Goal: Information Seeking & Learning: Compare options

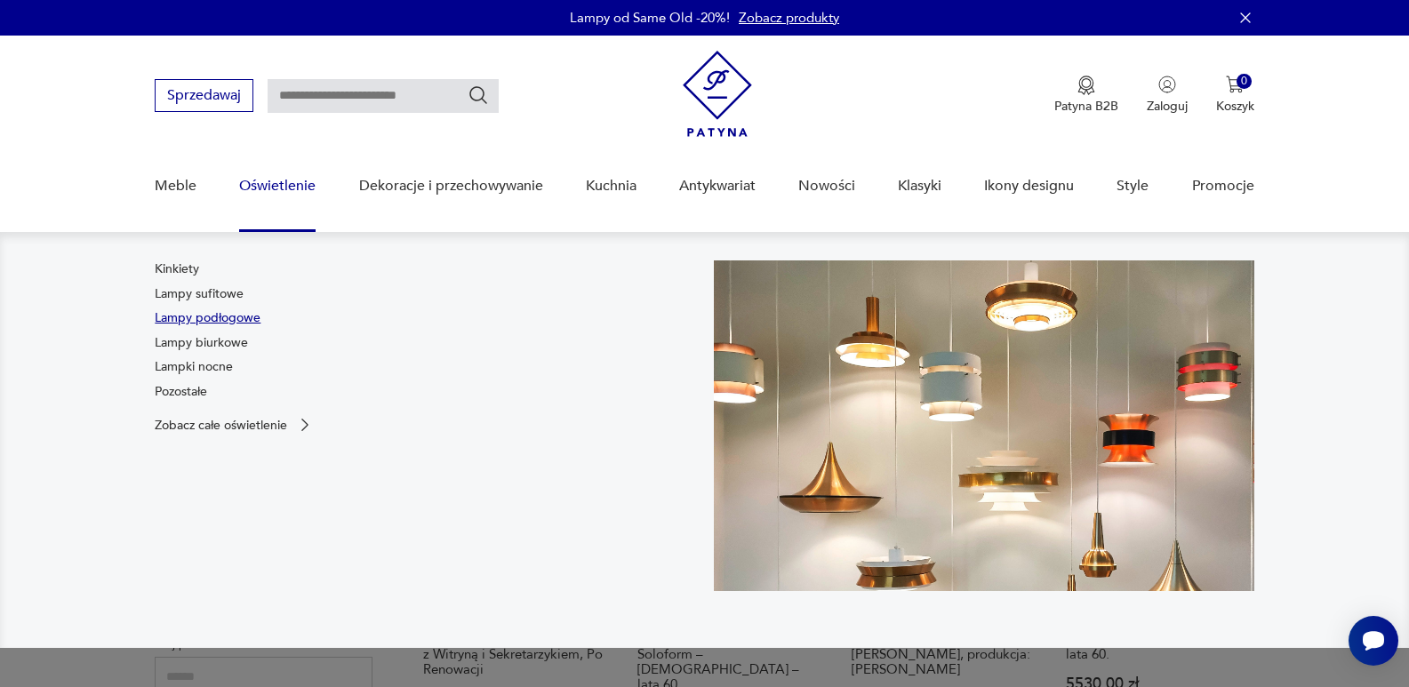
click at [224, 320] on link "Lampy podłogowe" at bounding box center [208, 318] width 106 height 18
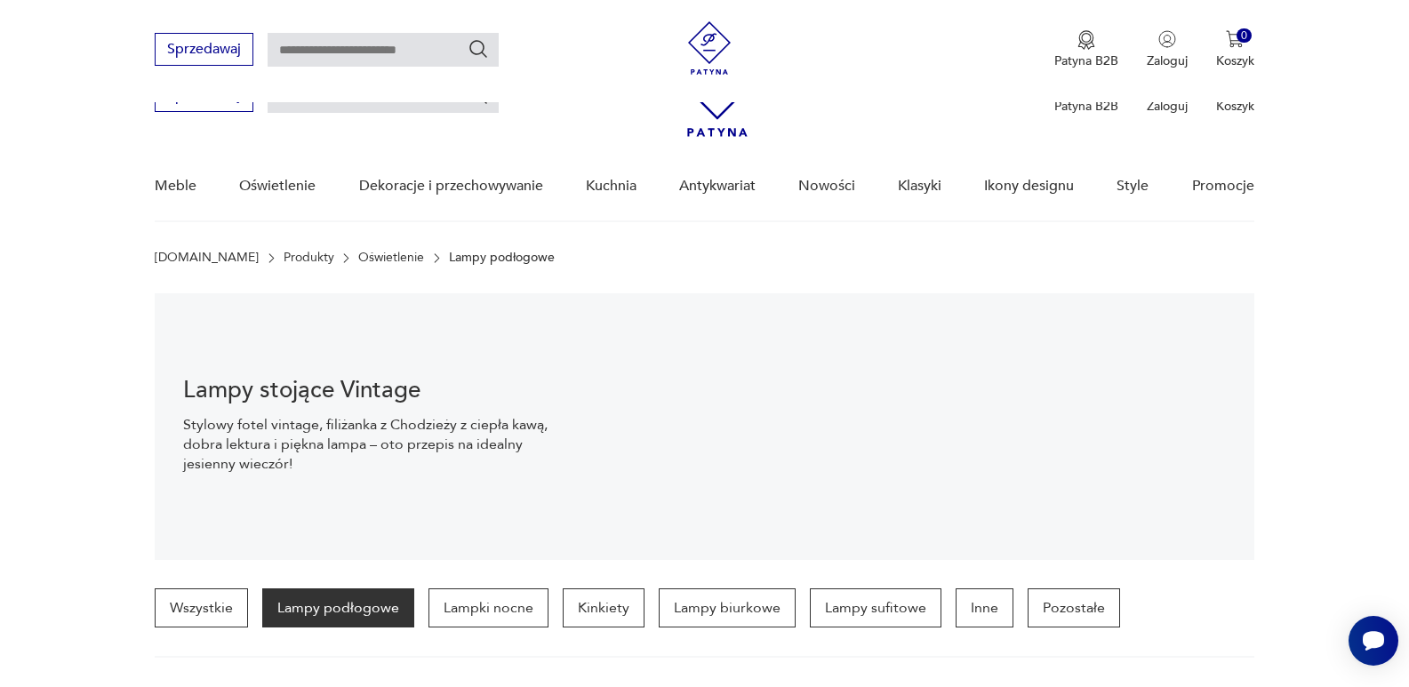
scroll to position [177, 0]
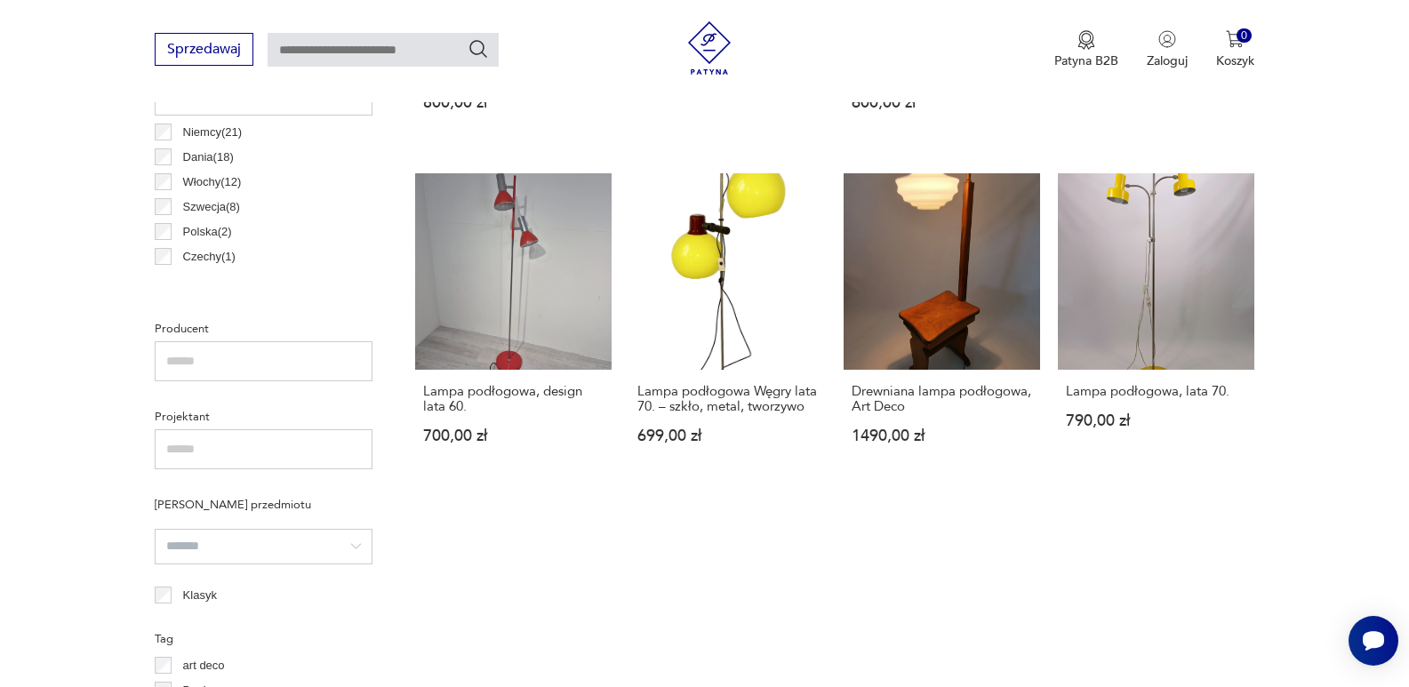
scroll to position [888, 0]
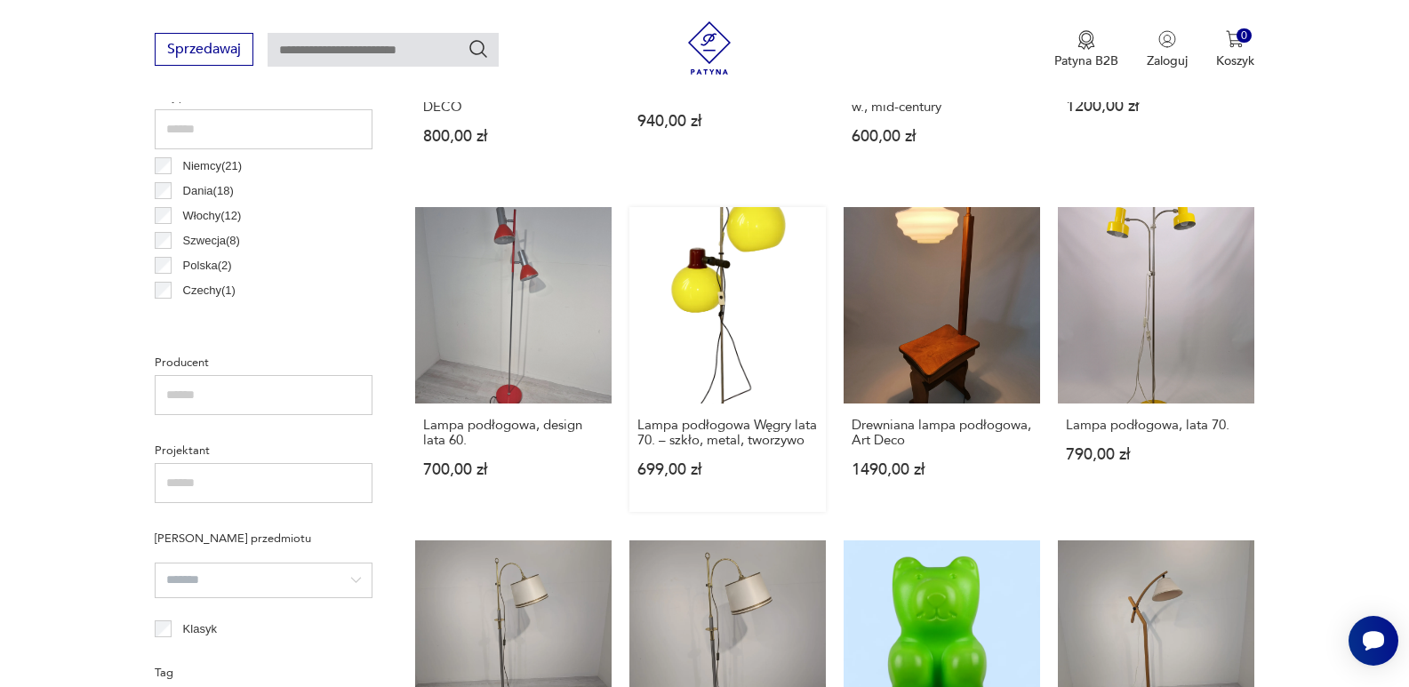
click at [714, 305] on link "Lampa podłogowa Węgry lata 70. – szkło, metal, tworzywo 699,00 zł" at bounding box center [727, 359] width 196 height 305
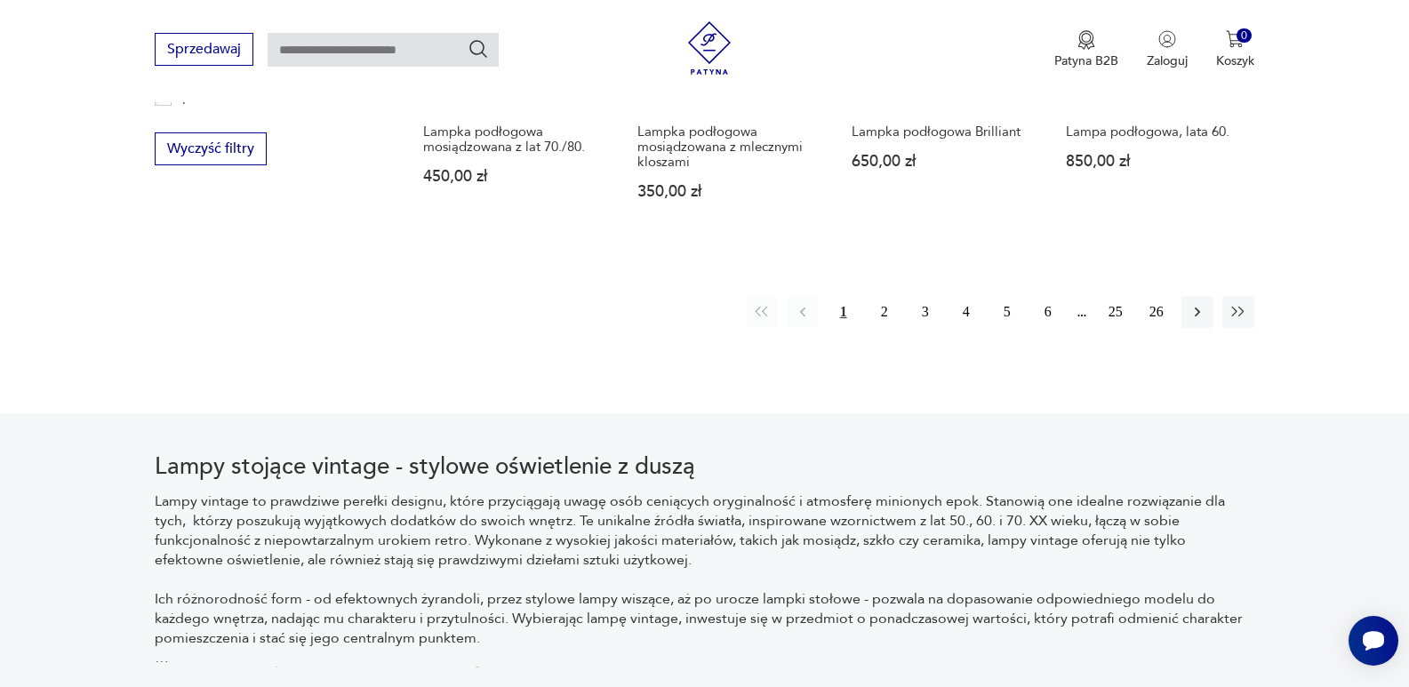
scroll to position [1926, 0]
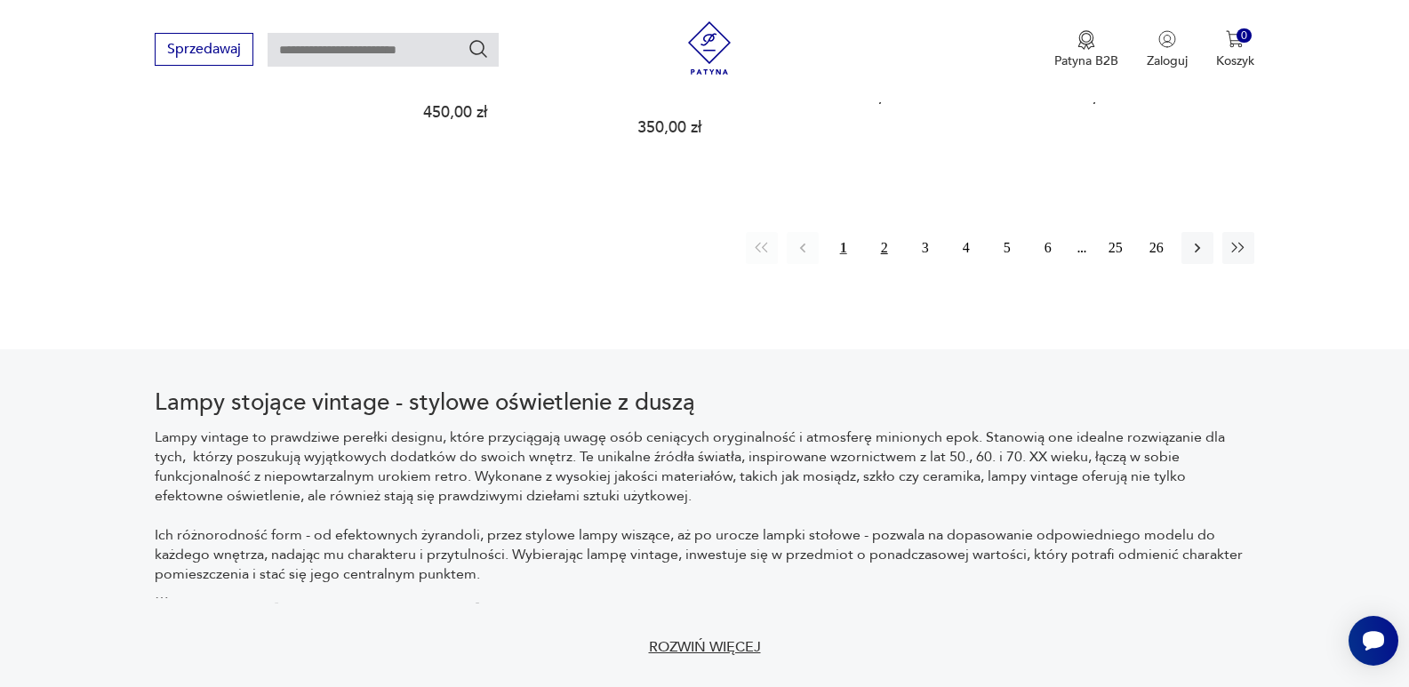
click at [878, 250] on button "2" at bounding box center [884, 248] width 32 height 32
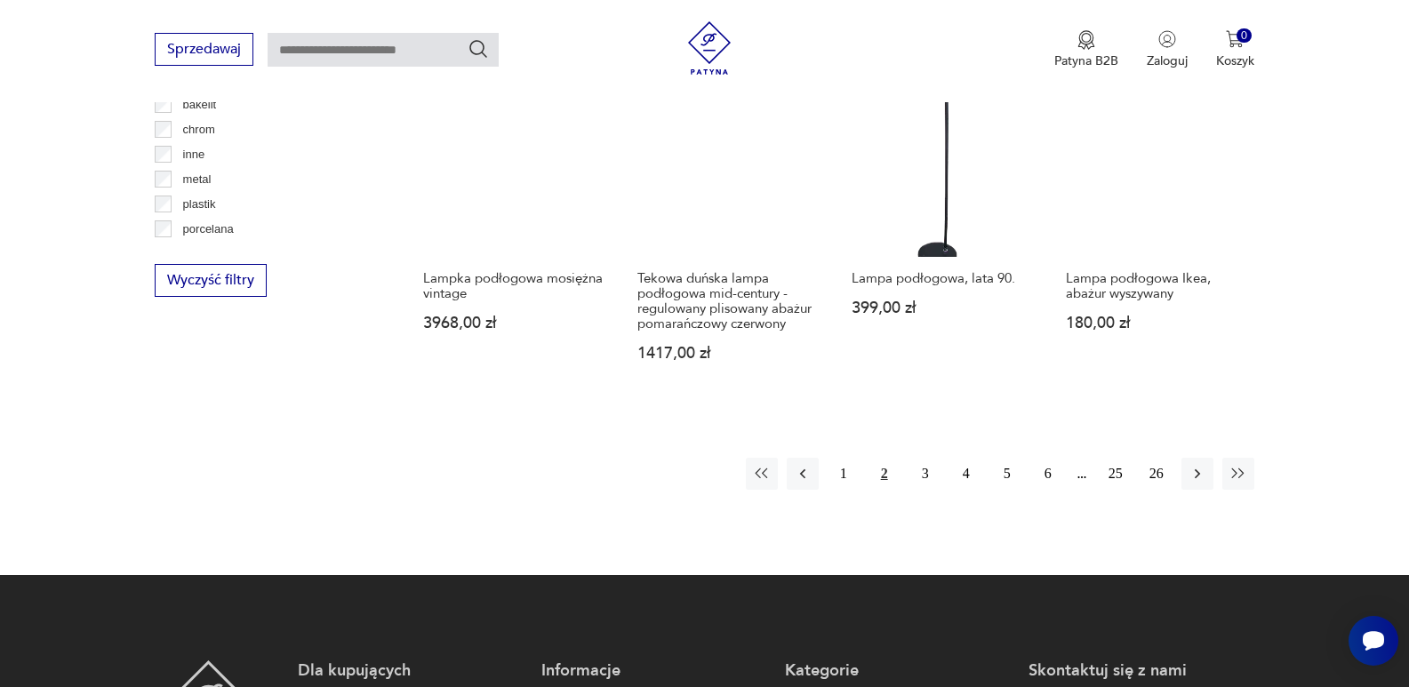
scroll to position [1752, 0]
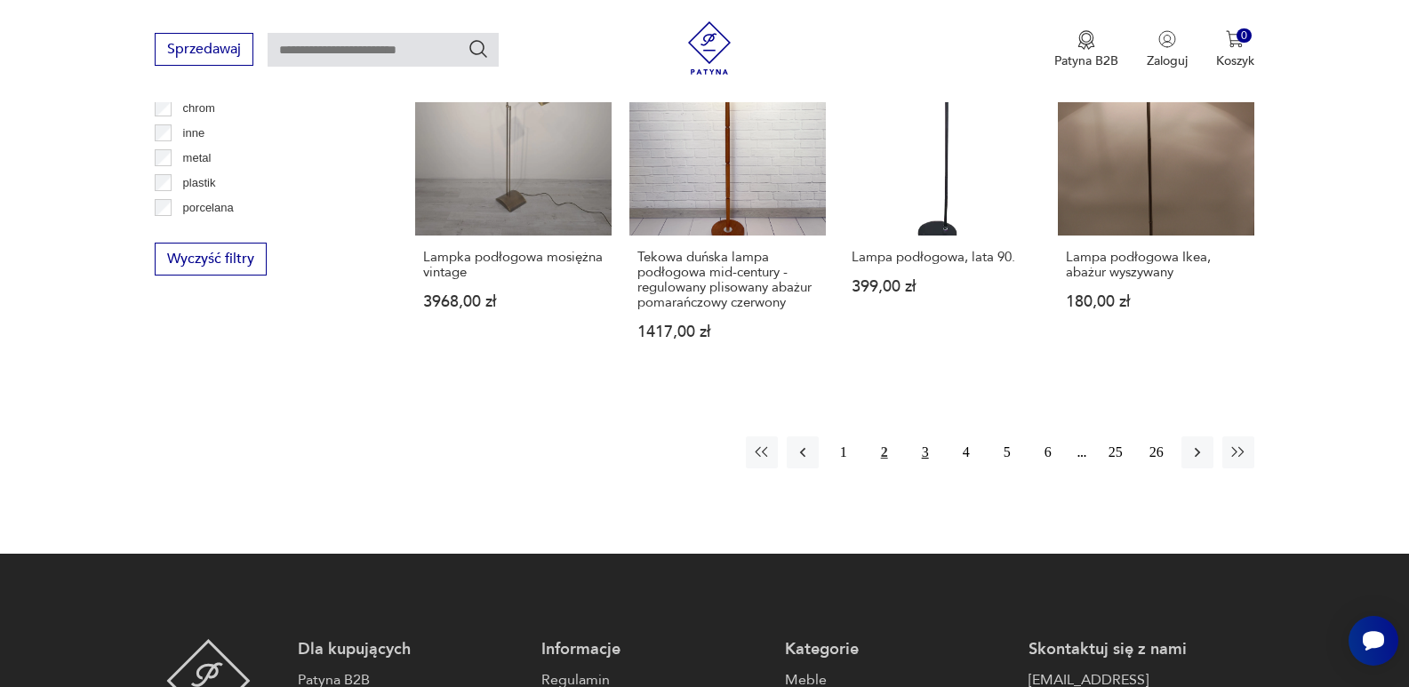
click at [923, 436] on button "3" at bounding box center [925, 452] width 32 height 32
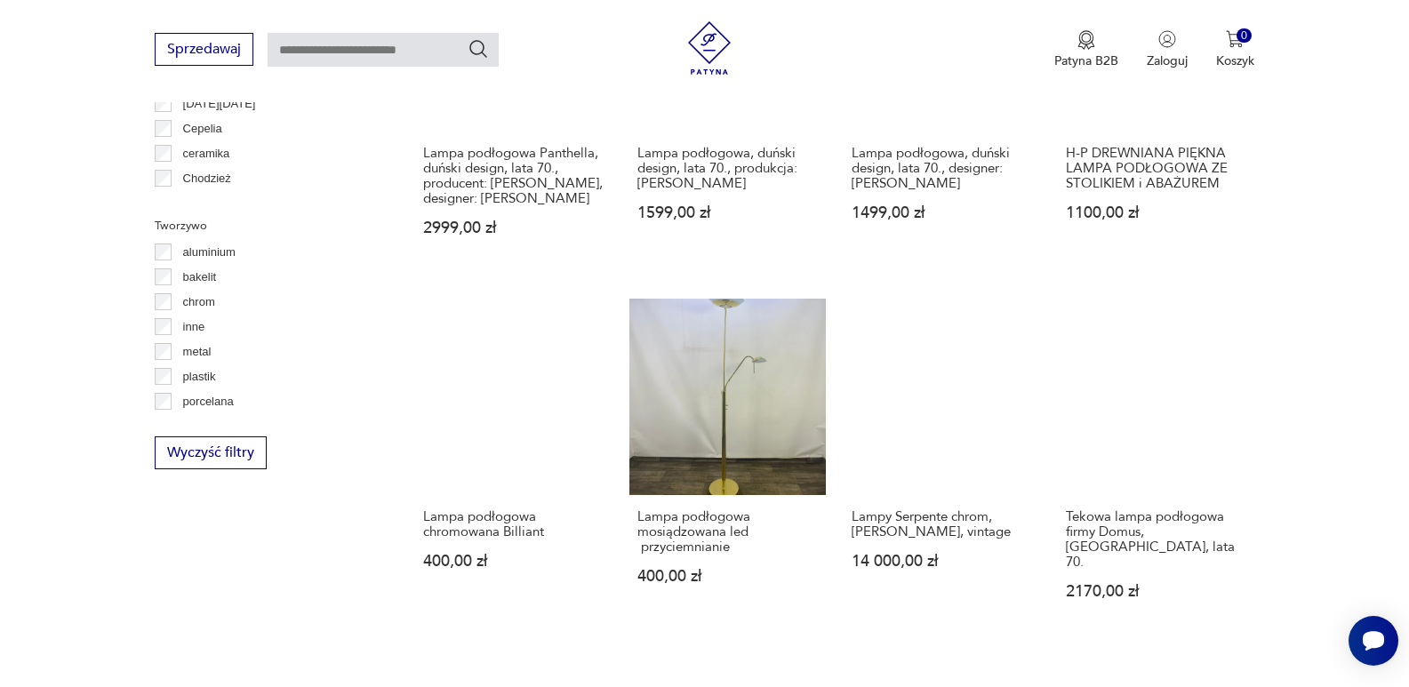
scroll to position [1663, 0]
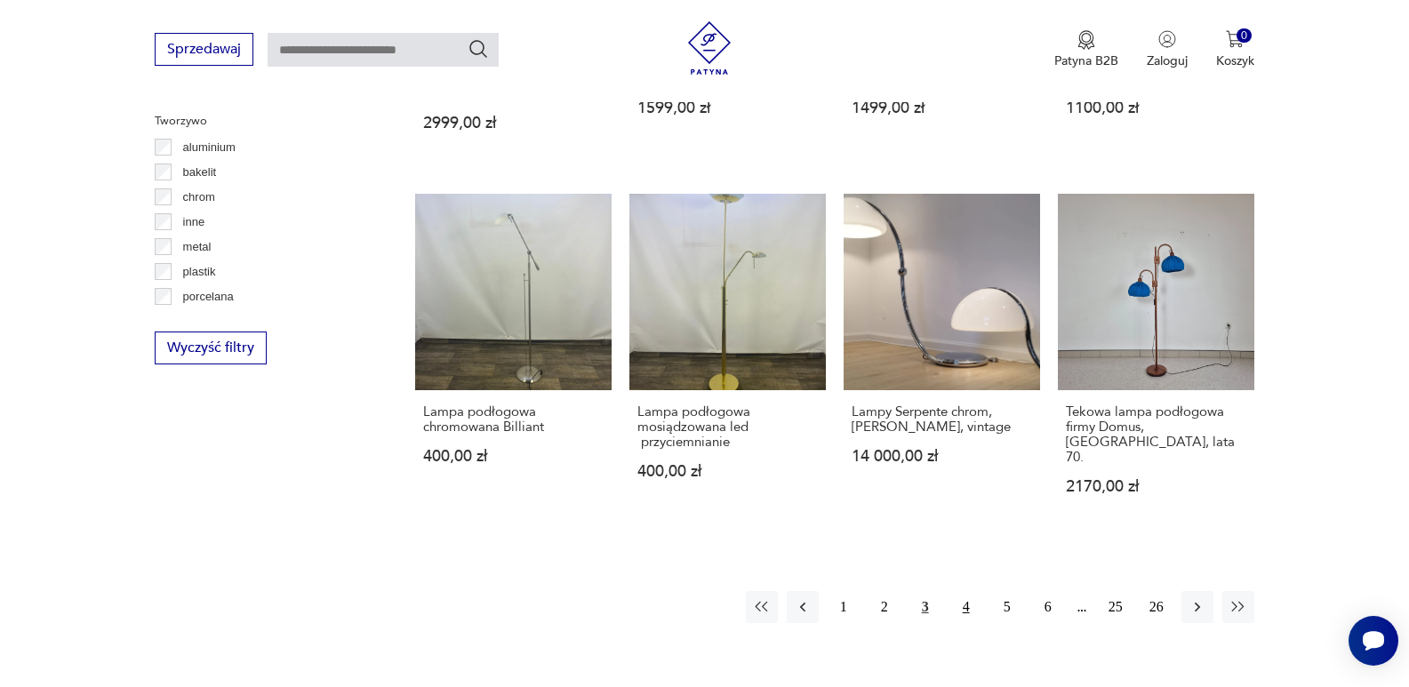
click at [967, 591] on button "4" at bounding box center [966, 607] width 32 height 32
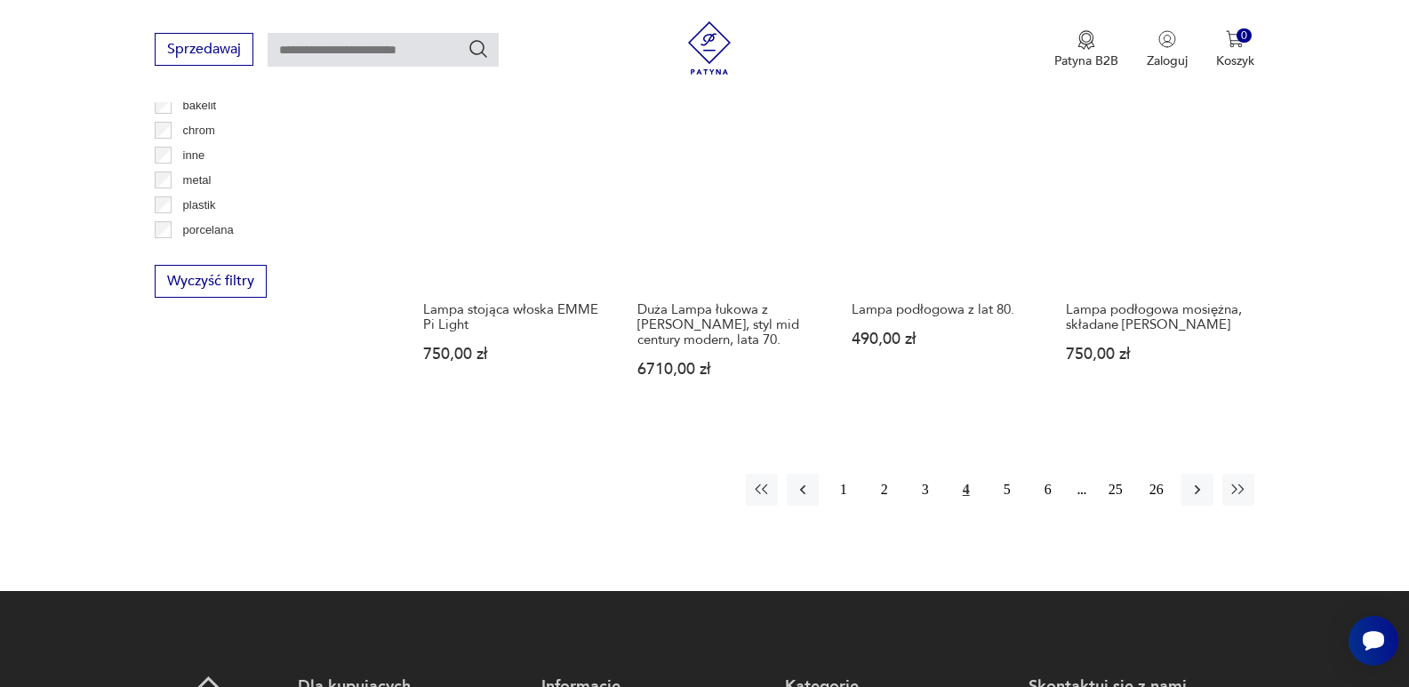
scroll to position [1752, 0]
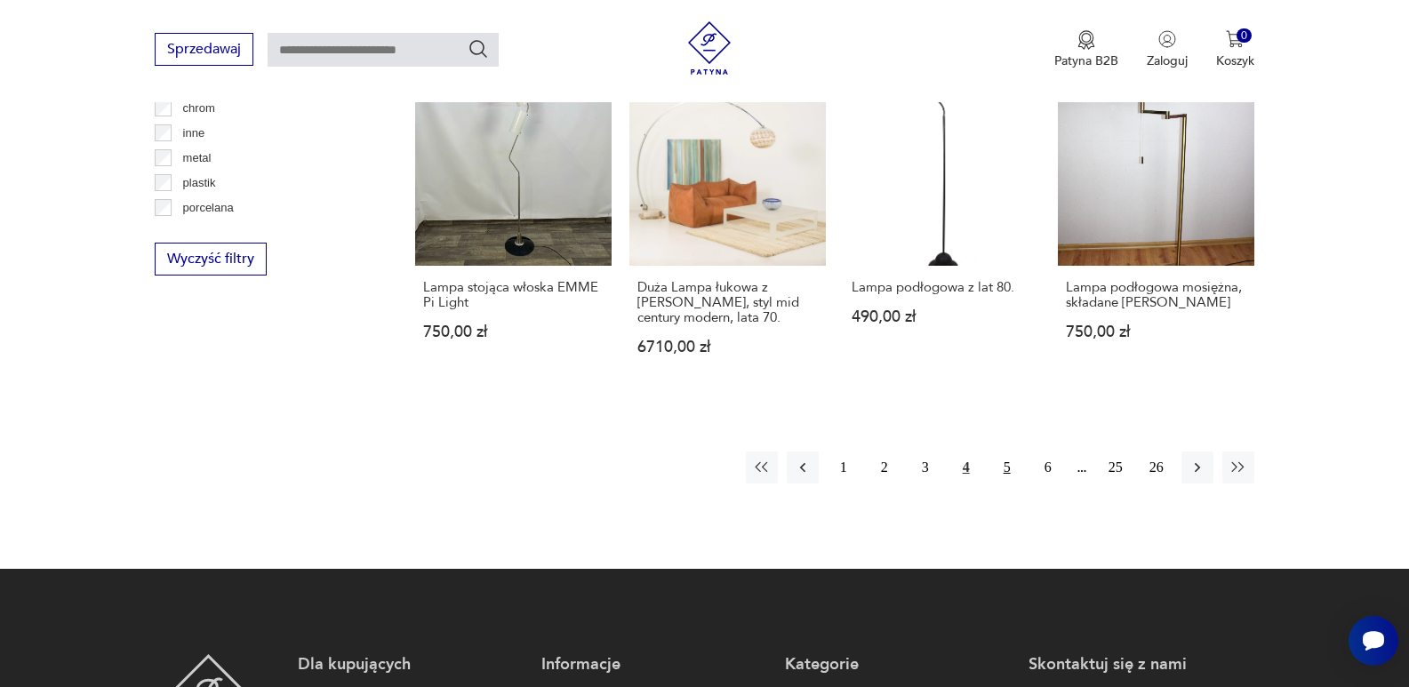
click at [1006, 451] on button "5" at bounding box center [1007, 467] width 32 height 32
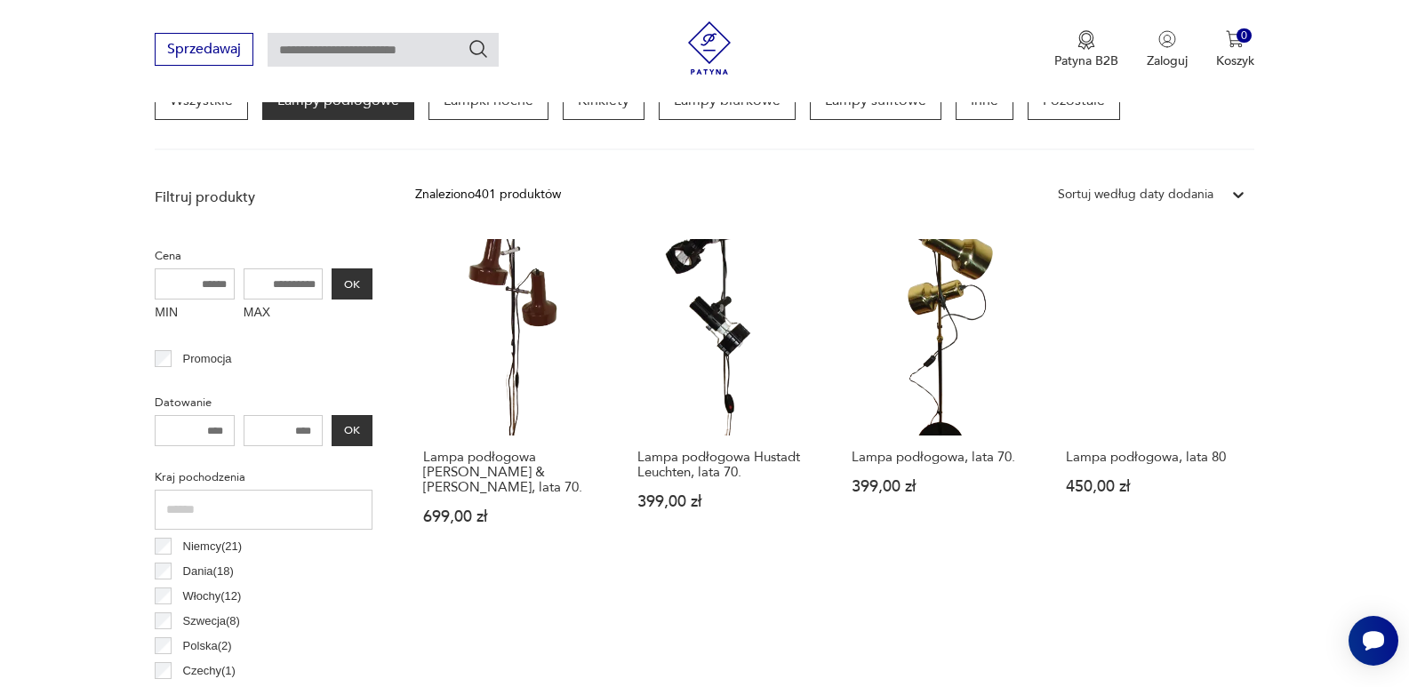
scroll to position [596, 0]
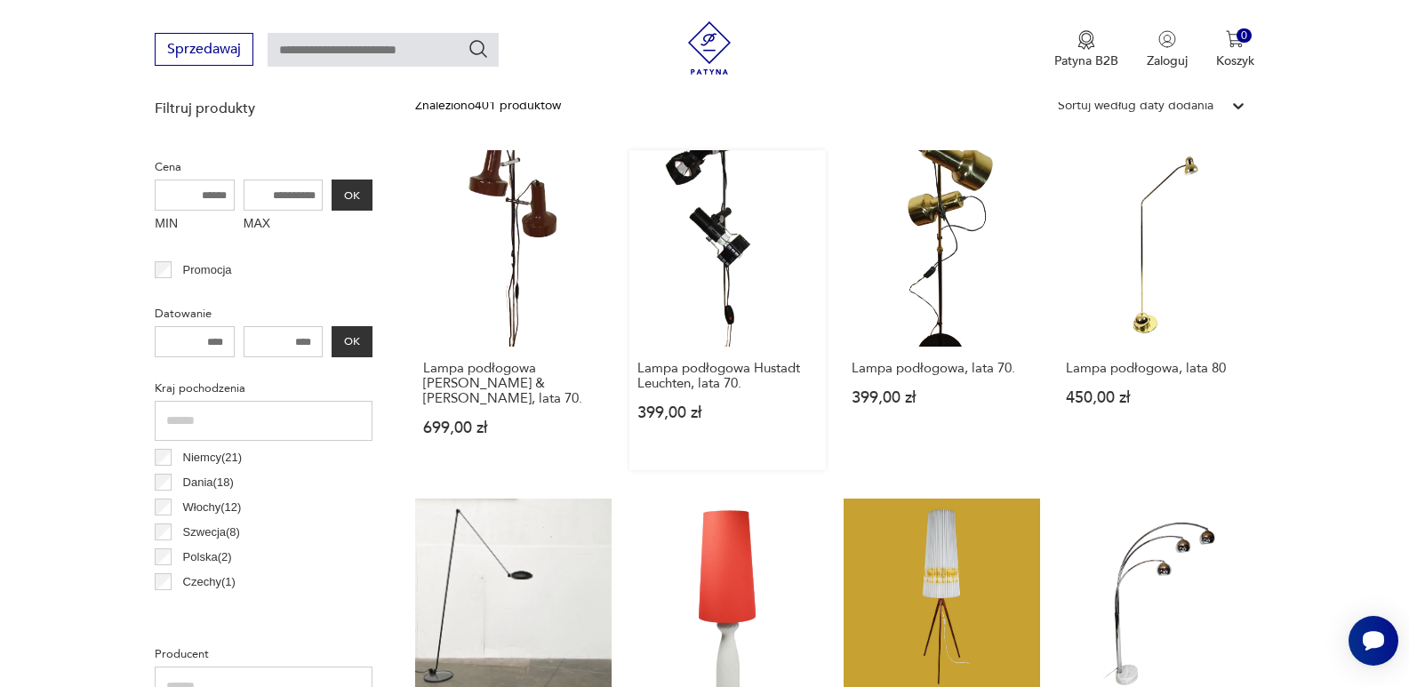
click at [724, 306] on link "Lampa podłogowa Hustadt Leuchten, lata 70. 399,00 zł" at bounding box center [727, 310] width 196 height 320
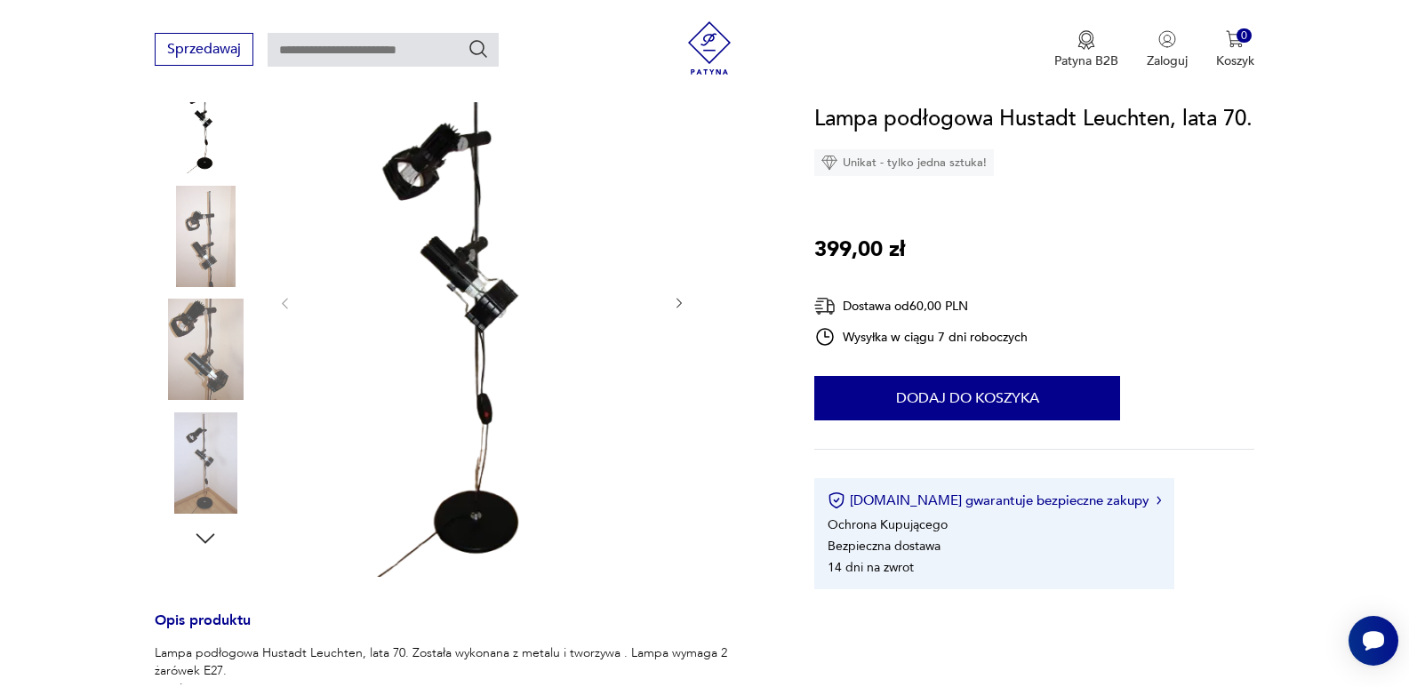
scroll to position [267, 0]
click at [206, 245] on img at bounding box center [205, 235] width 101 height 101
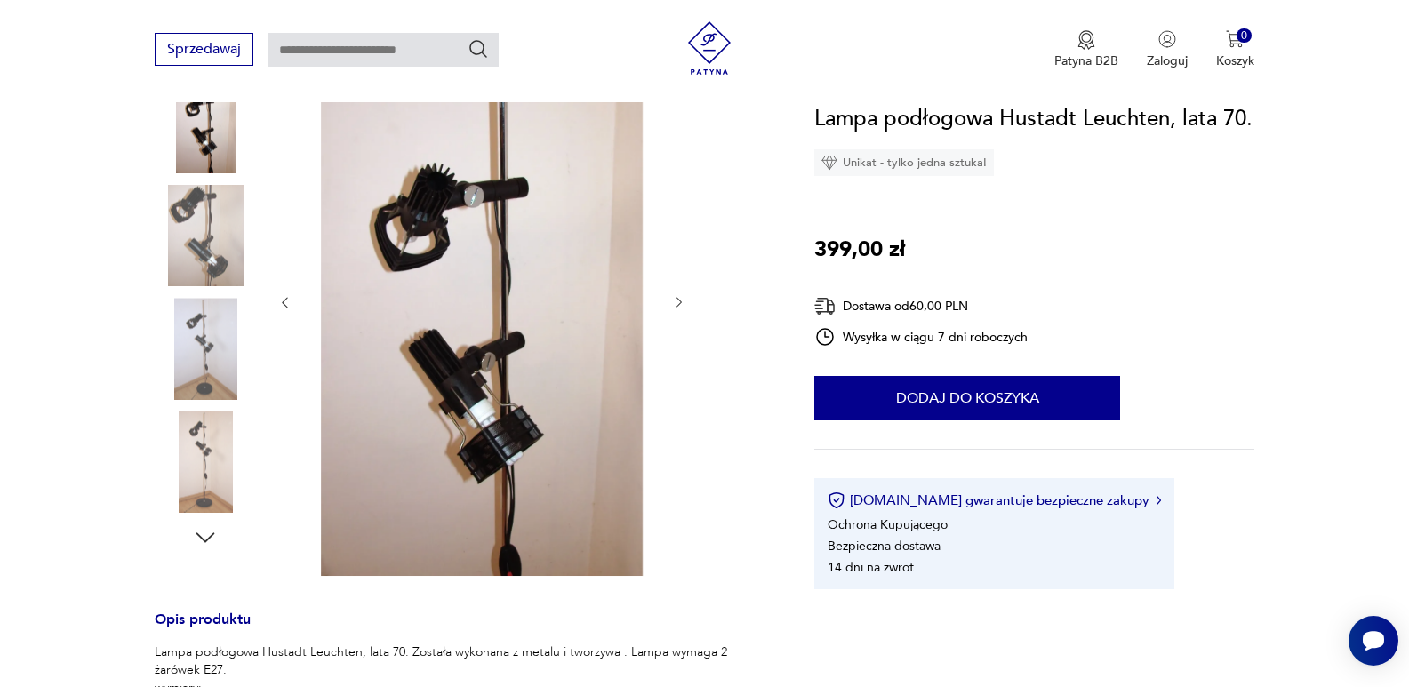
click at [201, 339] on img at bounding box center [205, 348] width 101 height 101
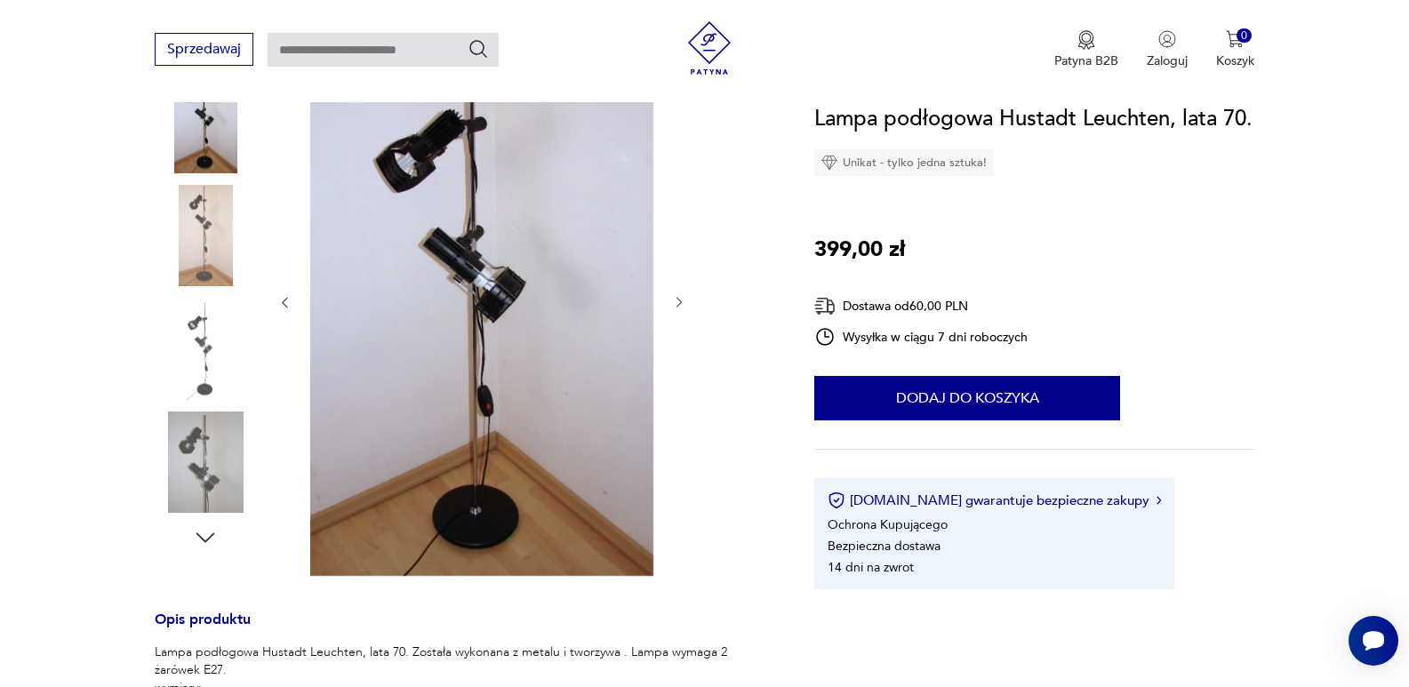
click at [201, 459] on img at bounding box center [205, 461] width 101 height 101
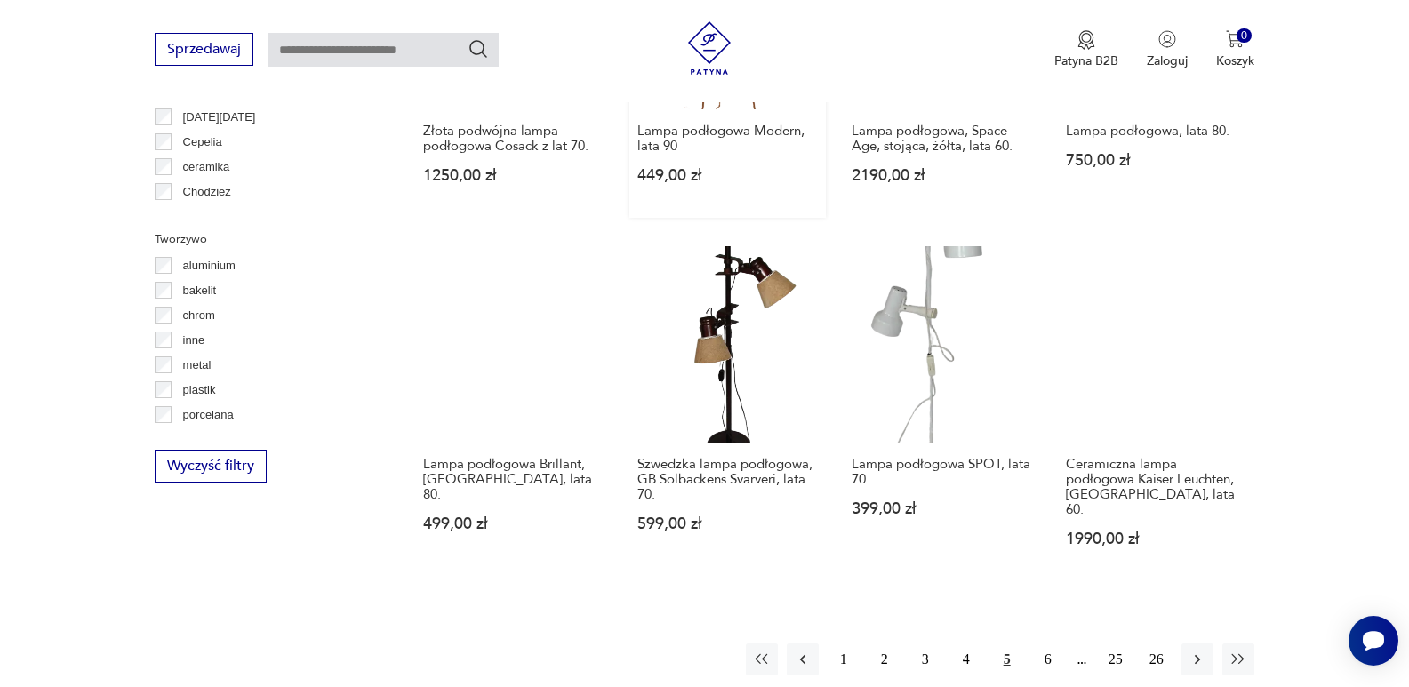
scroll to position [1567, 0]
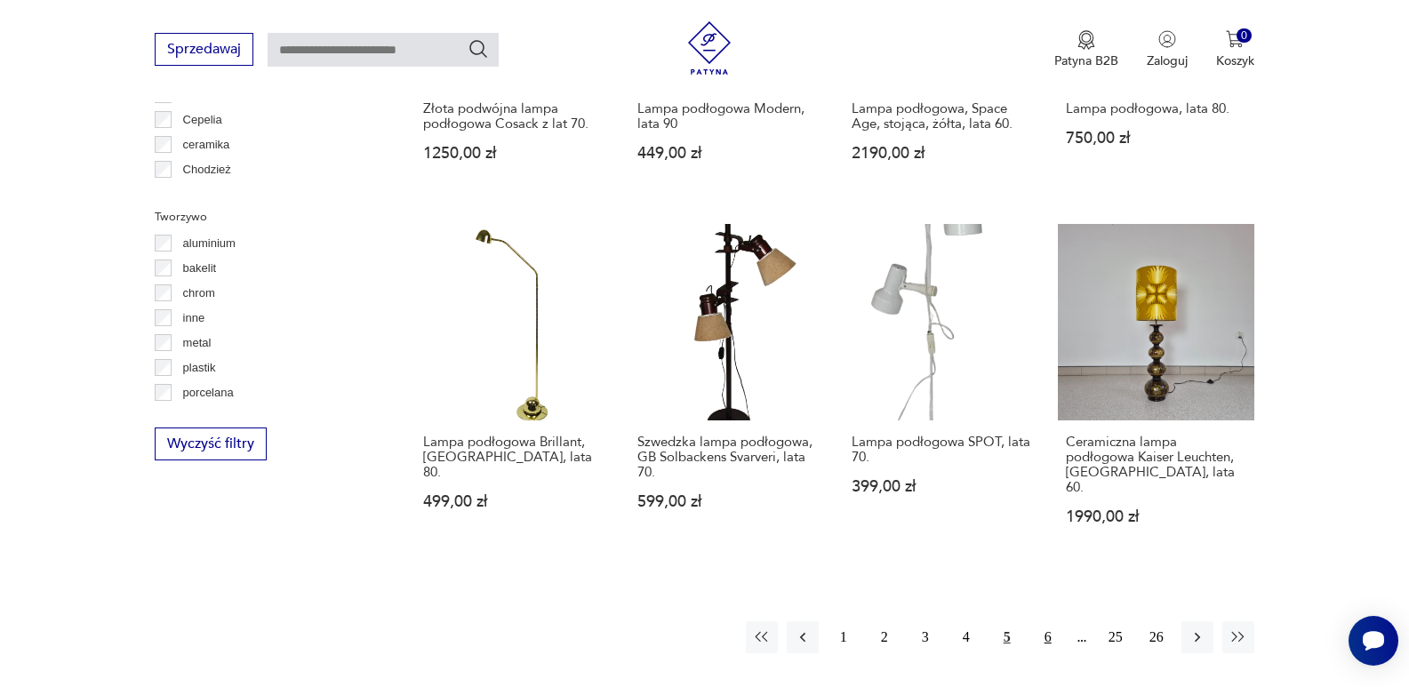
click at [1047, 621] on button "6" at bounding box center [1048, 637] width 32 height 32
click at [1046, 621] on button "8" at bounding box center [1048, 637] width 32 height 32
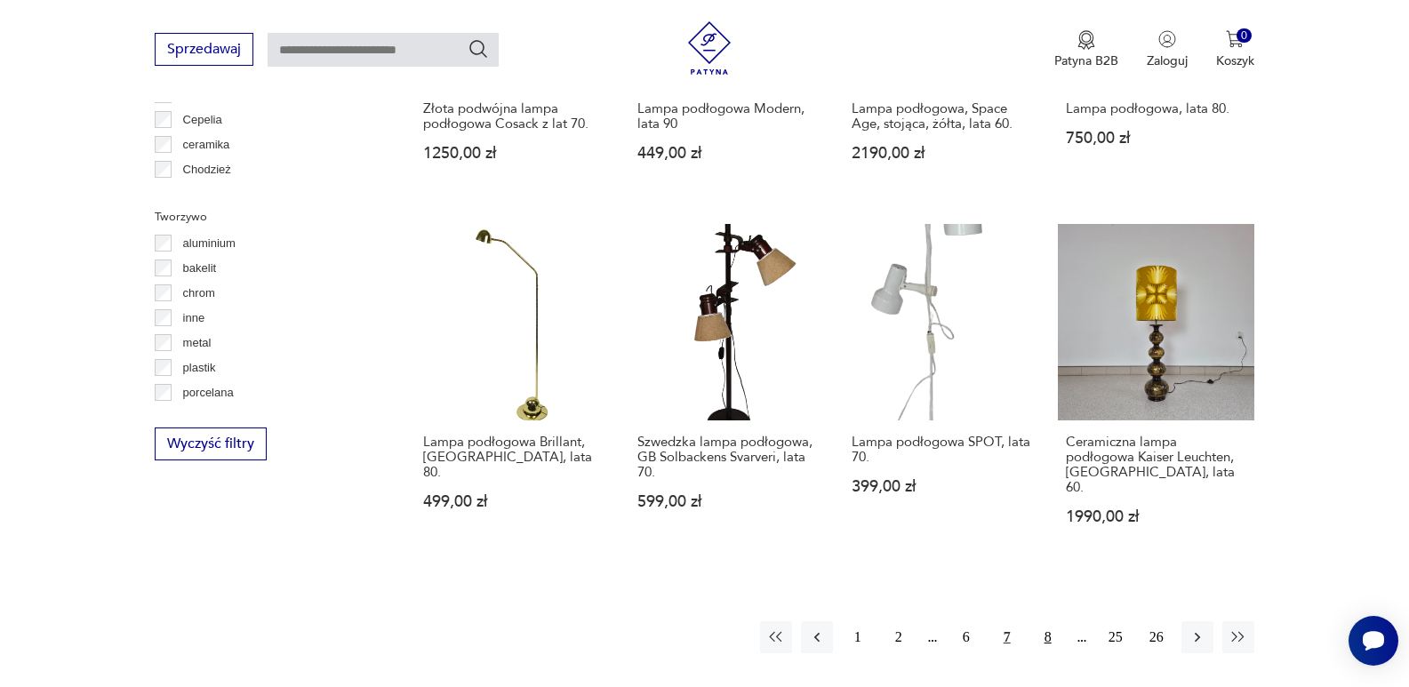
click at [1046, 621] on button "8" at bounding box center [1048, 637] width 32 height 32
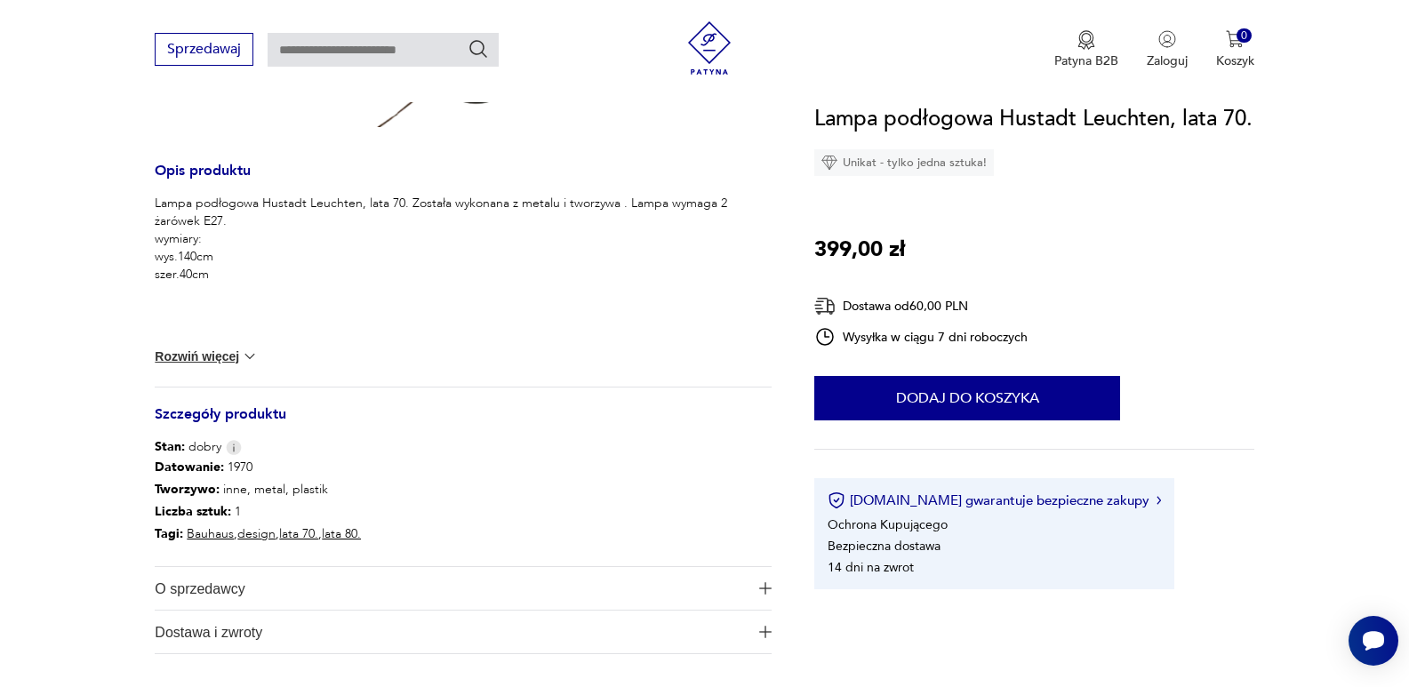
scroll to position [711, 0]
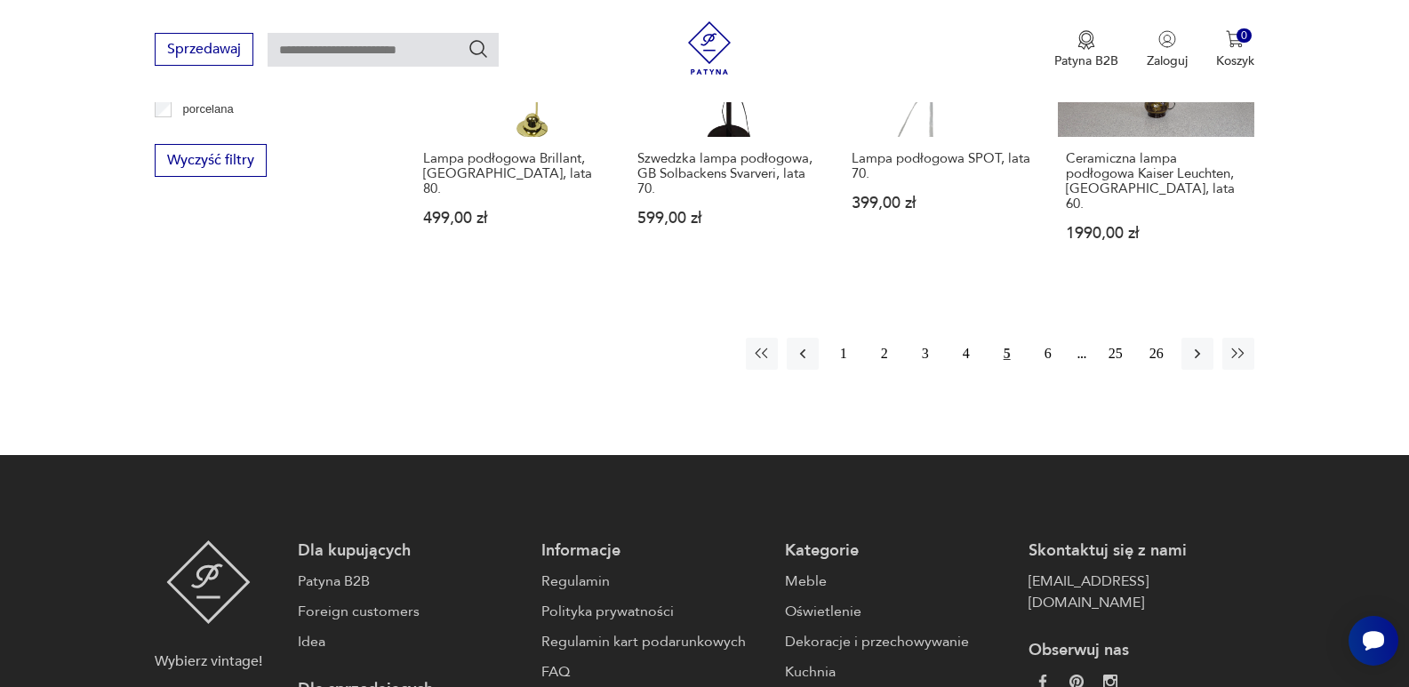
scroll to position [1916, 0]
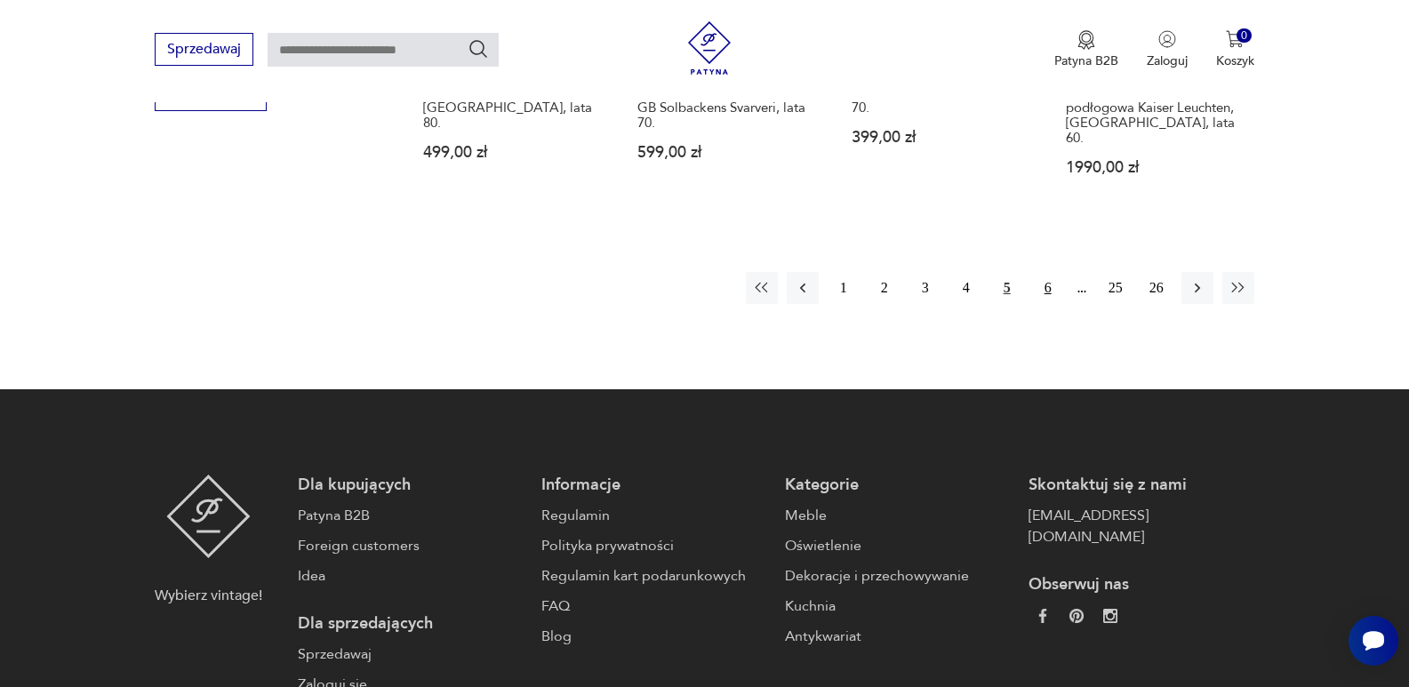
click at [1045, 272] on button "6" at bounding box center [1048, 288] width 32 height 32
click at [1238, 279] on icon "button" at bounding box center [1238, 288] width 18 height 18
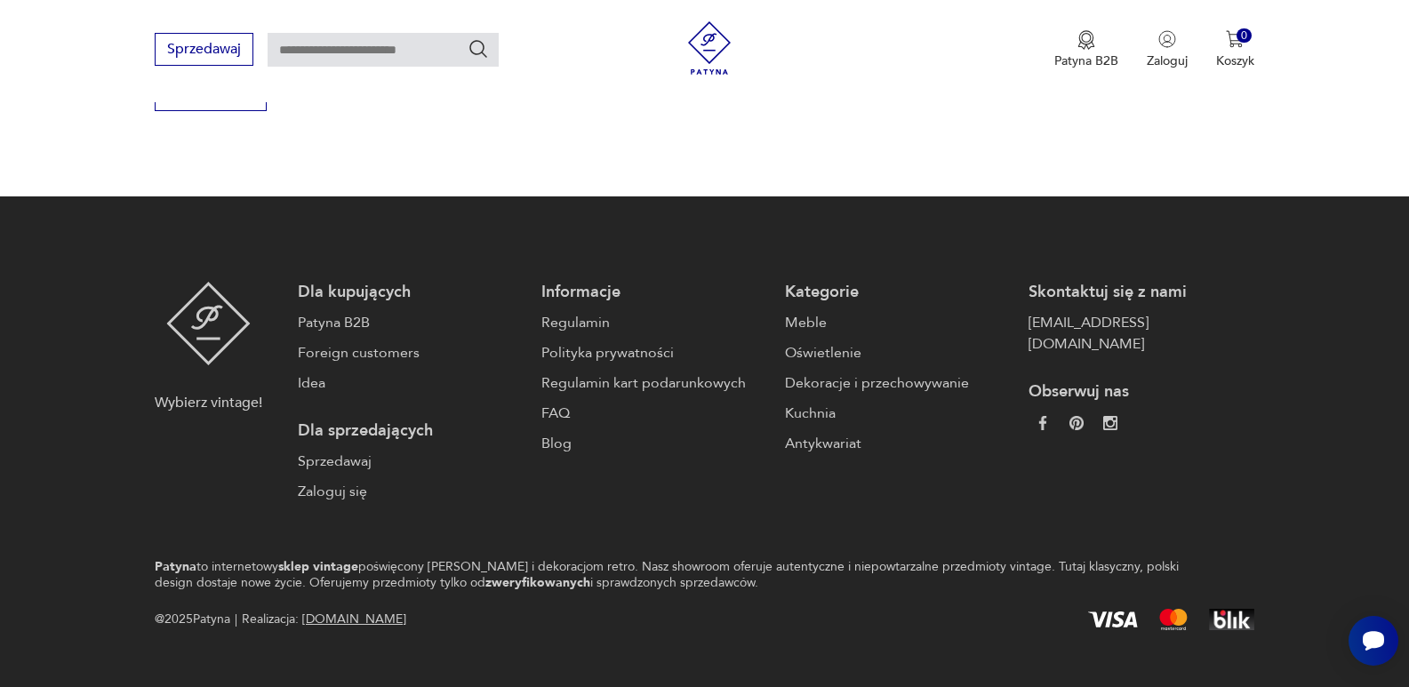
scroll to position [419, 0]
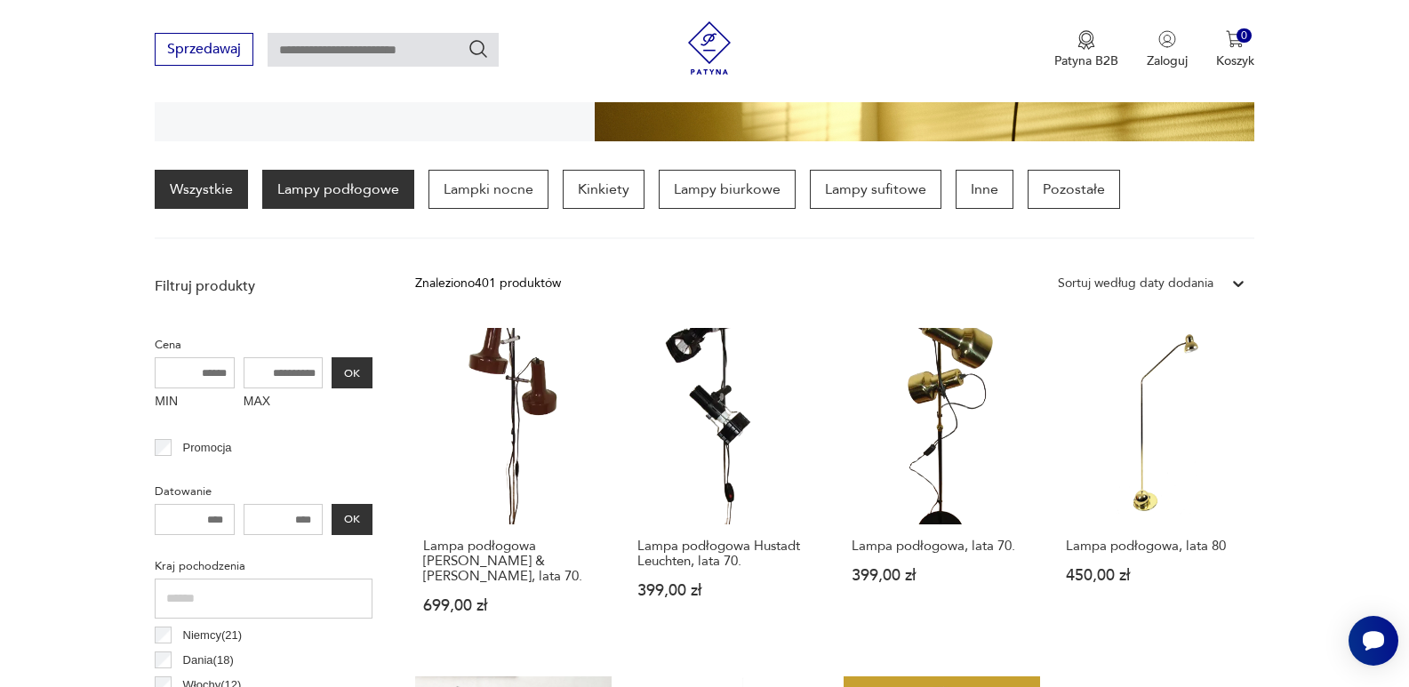
click at [220, 194] on link "Wszystkie" at bounding box center [201, 189] width 93 height 39
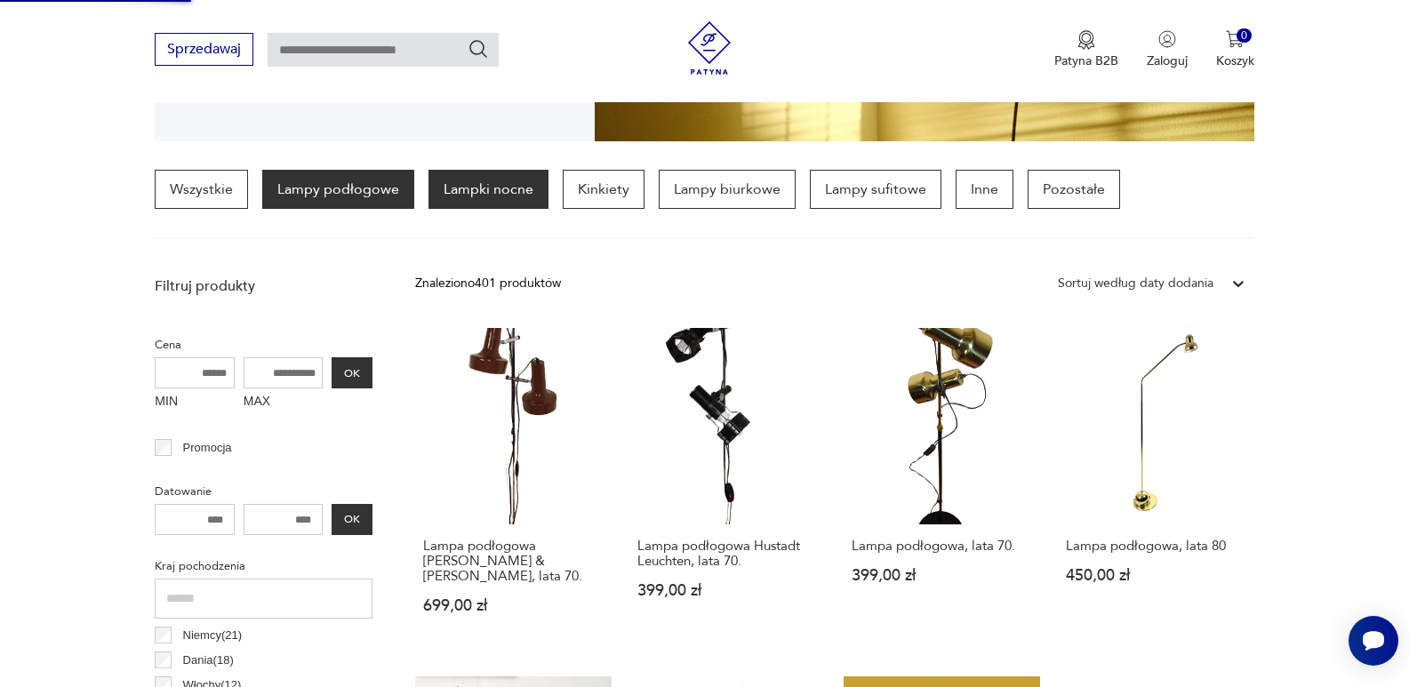
click at [502, 195] on p "Lampki nocne" at bounding box center [488, 189] width 120 height 39
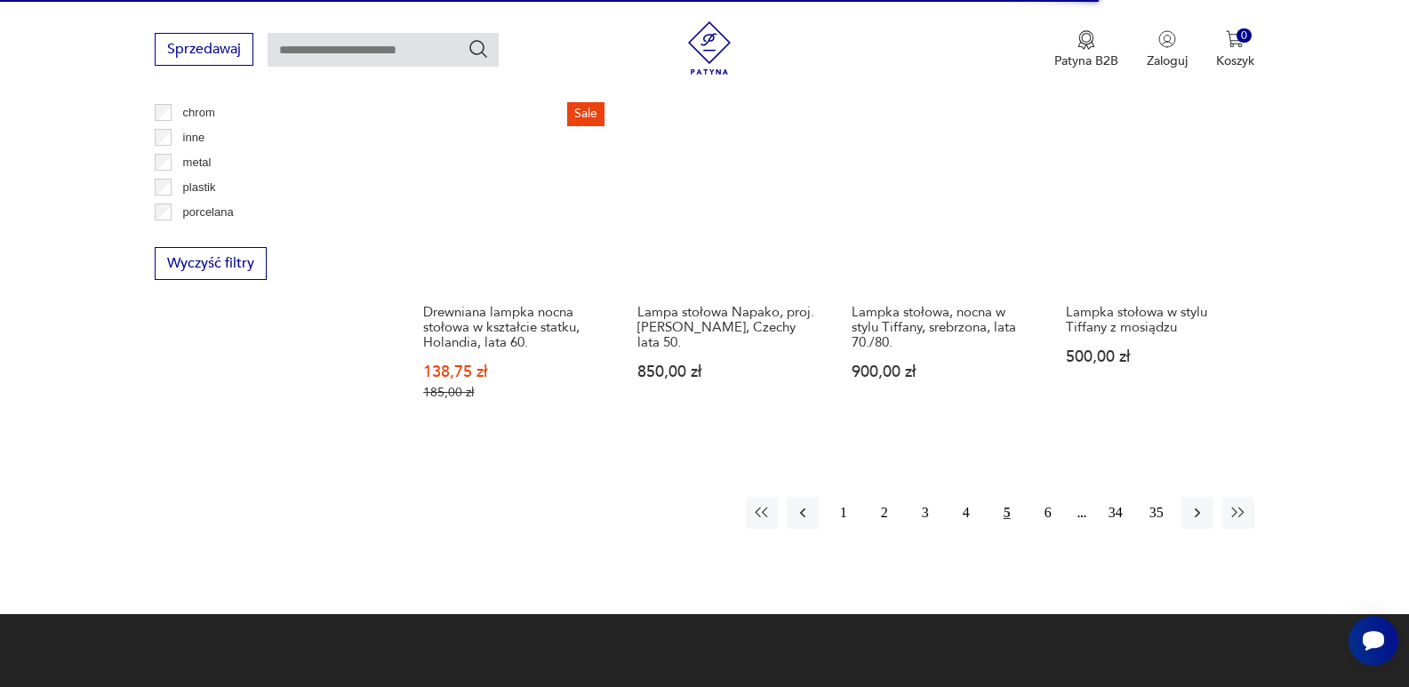
scroll to position [1752, 0]
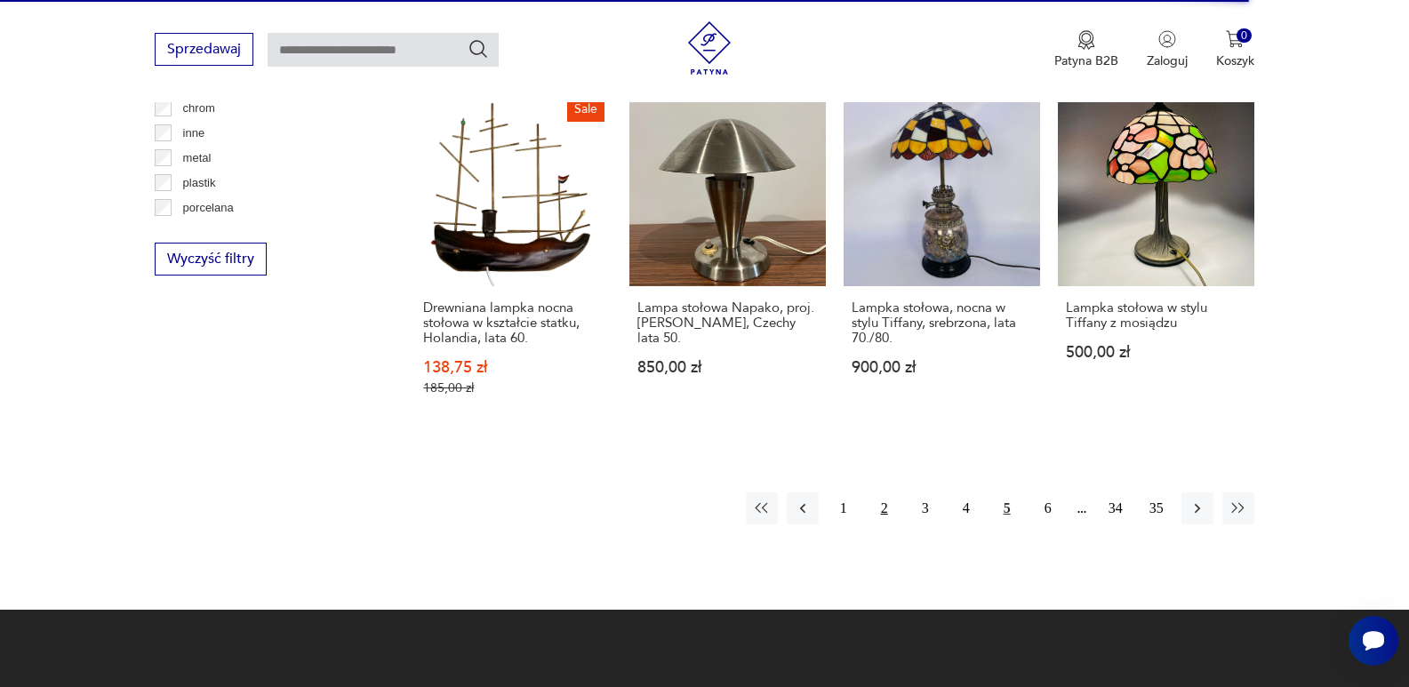
click at [883, 492] on button "2" at bounding box center [884, 508] width 32 height 32
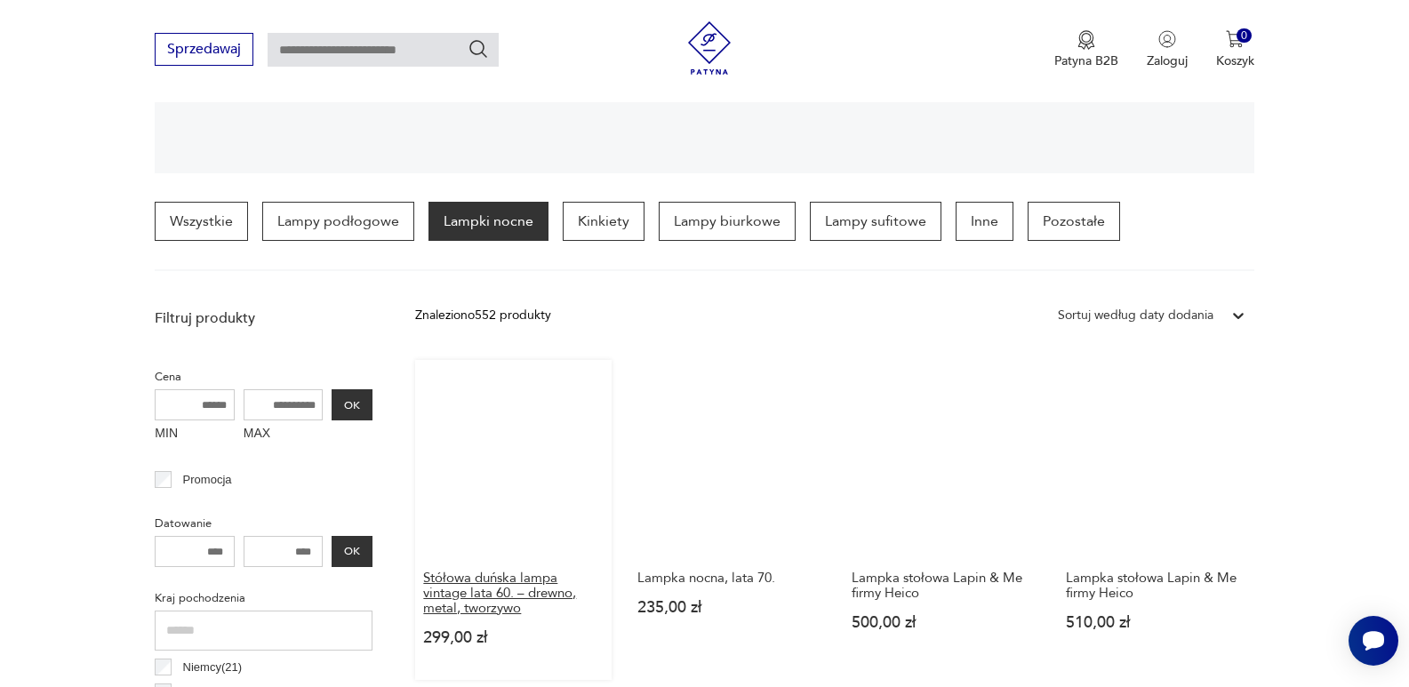
scroll to position [419, 0]
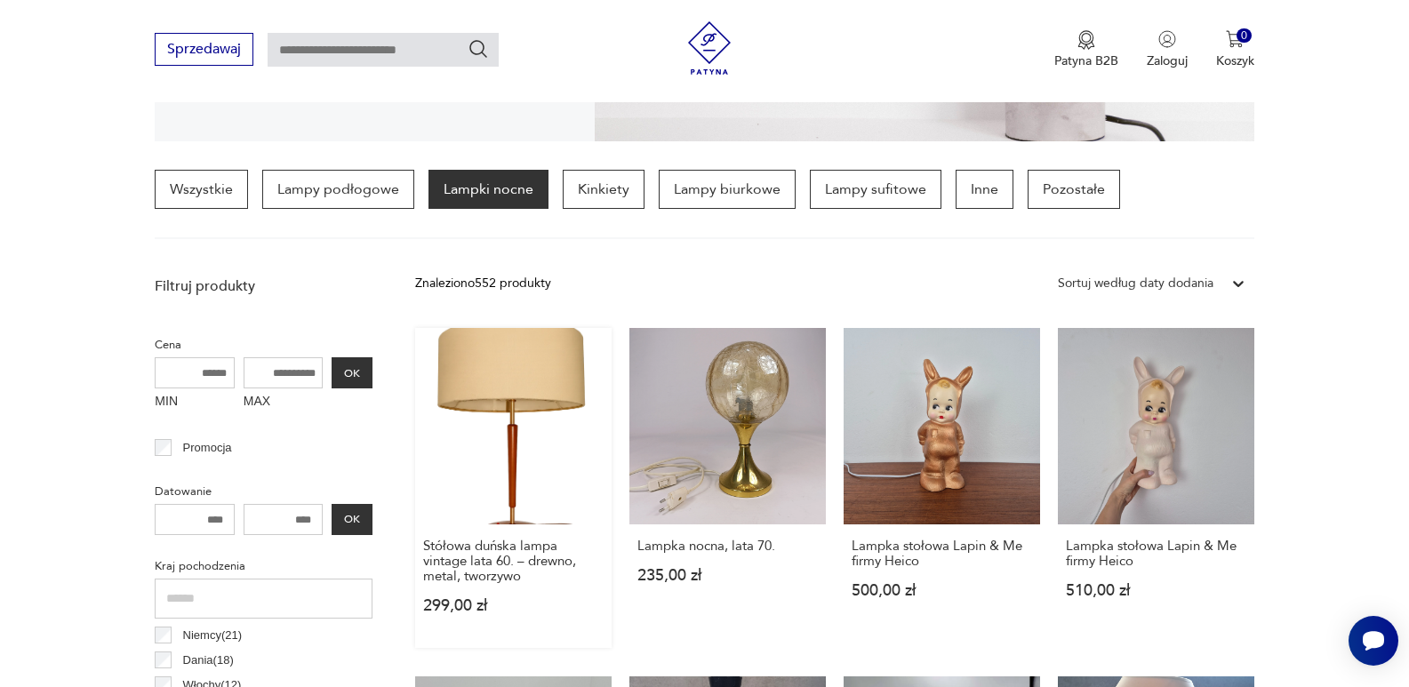
click at [532, 470] on link "Stółowa duńska lampa vintage lata 60. – drewno, metal, tworzywo 299,00 zł" at bounding box center [513, 488] width 196 height 320
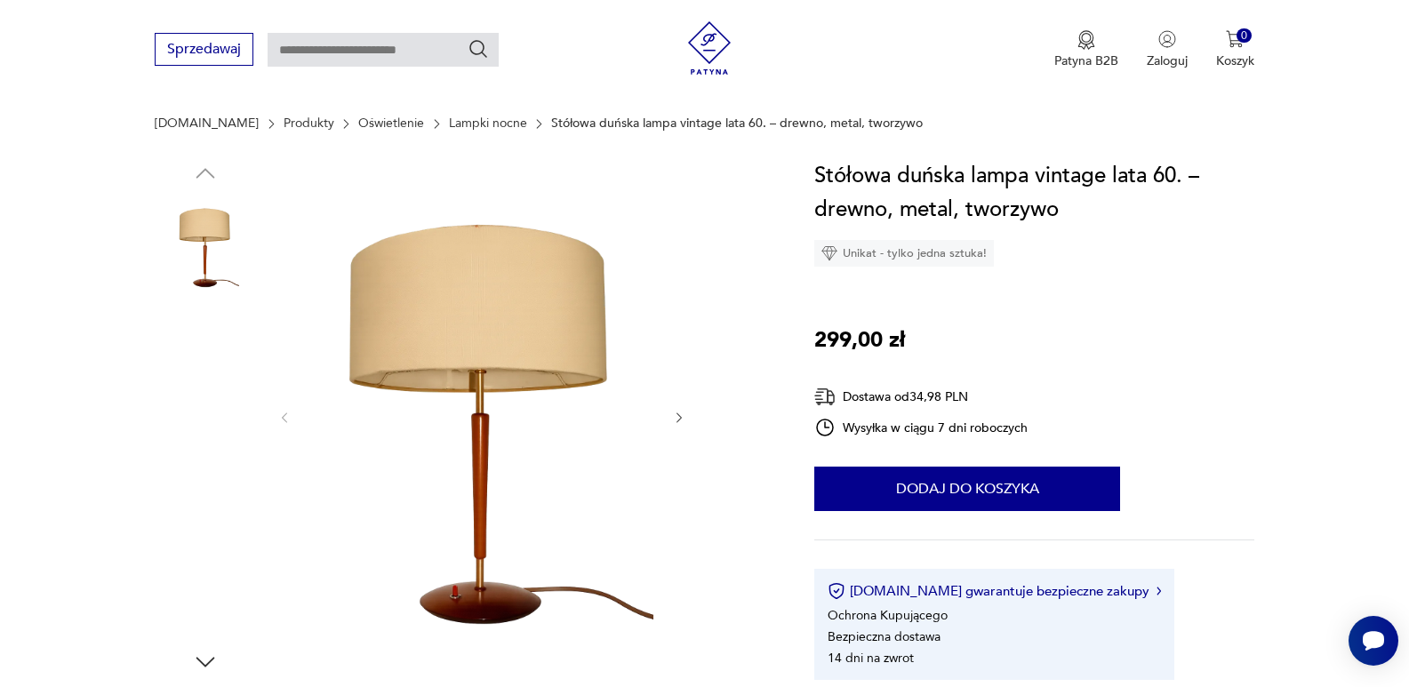
scroll to position [178, 0]
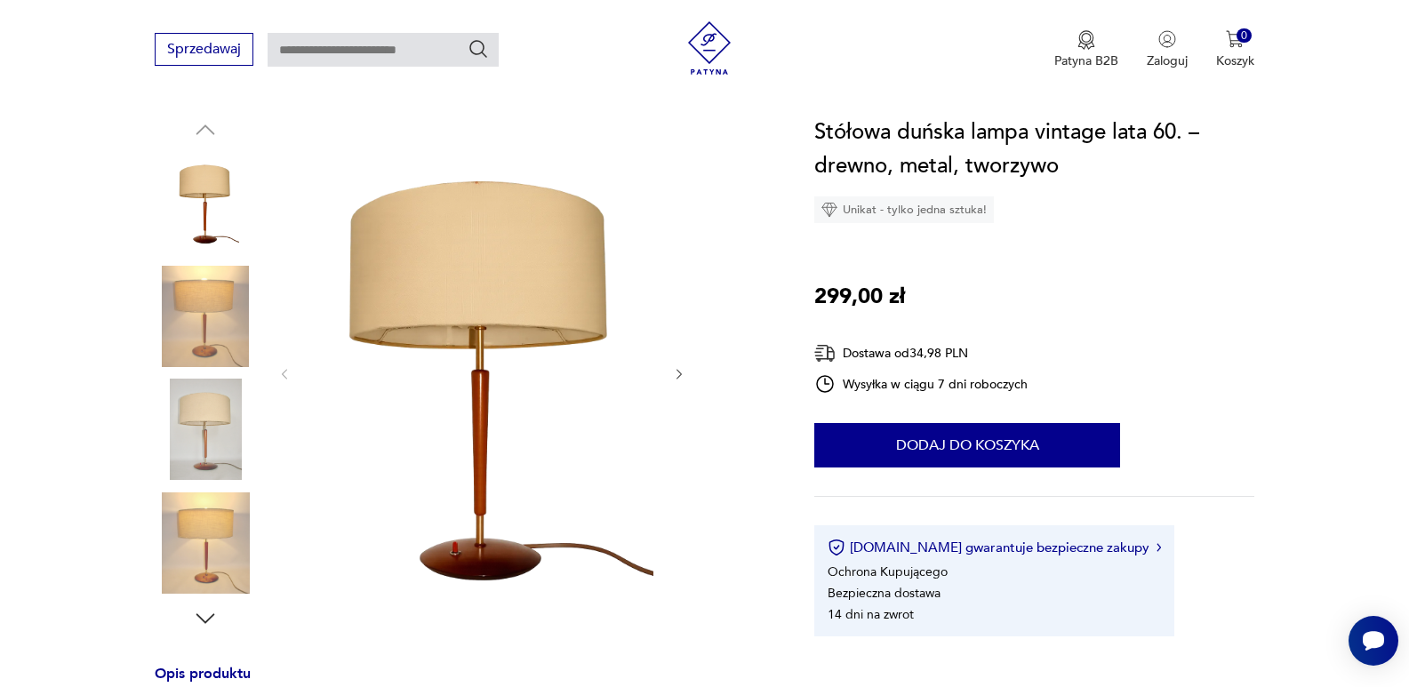
click at [204, 315] on img at bounding box center [205, 316] width 101 height 101
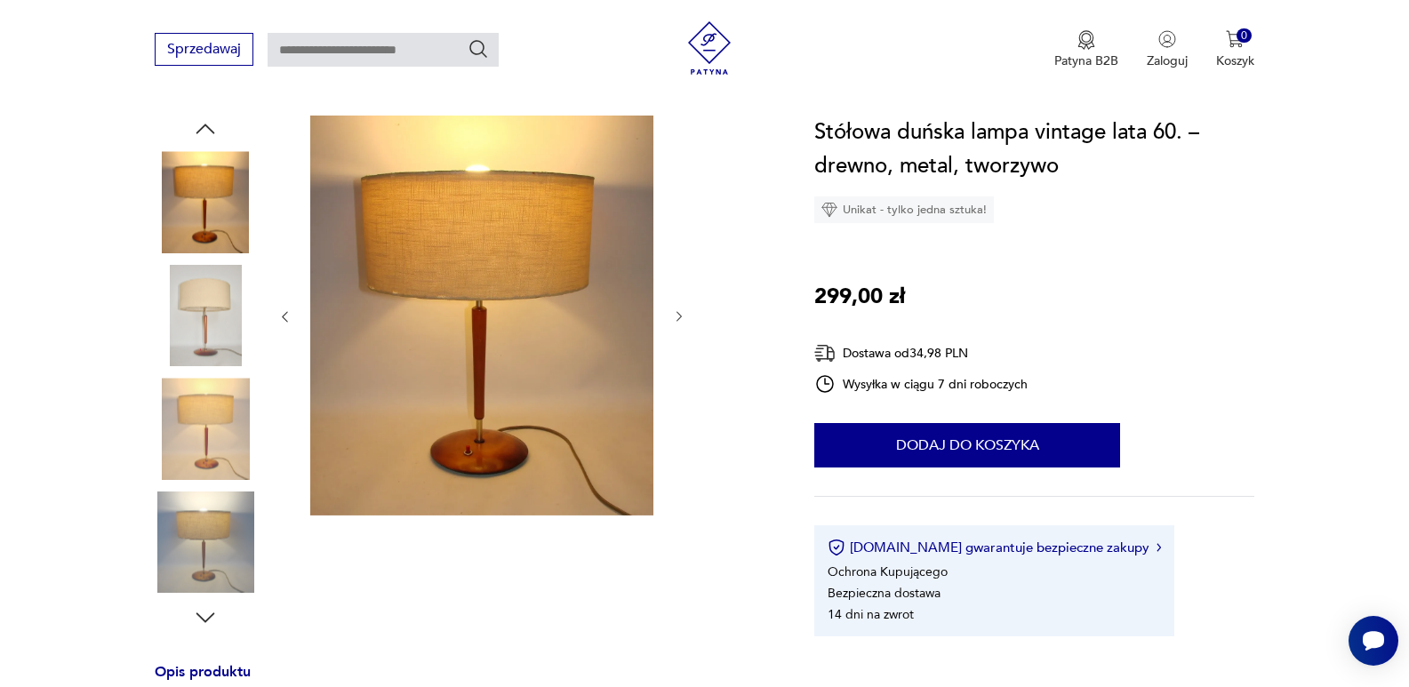
click at [206, 252] on img at bounding box center [205, 201] width 101 height 101
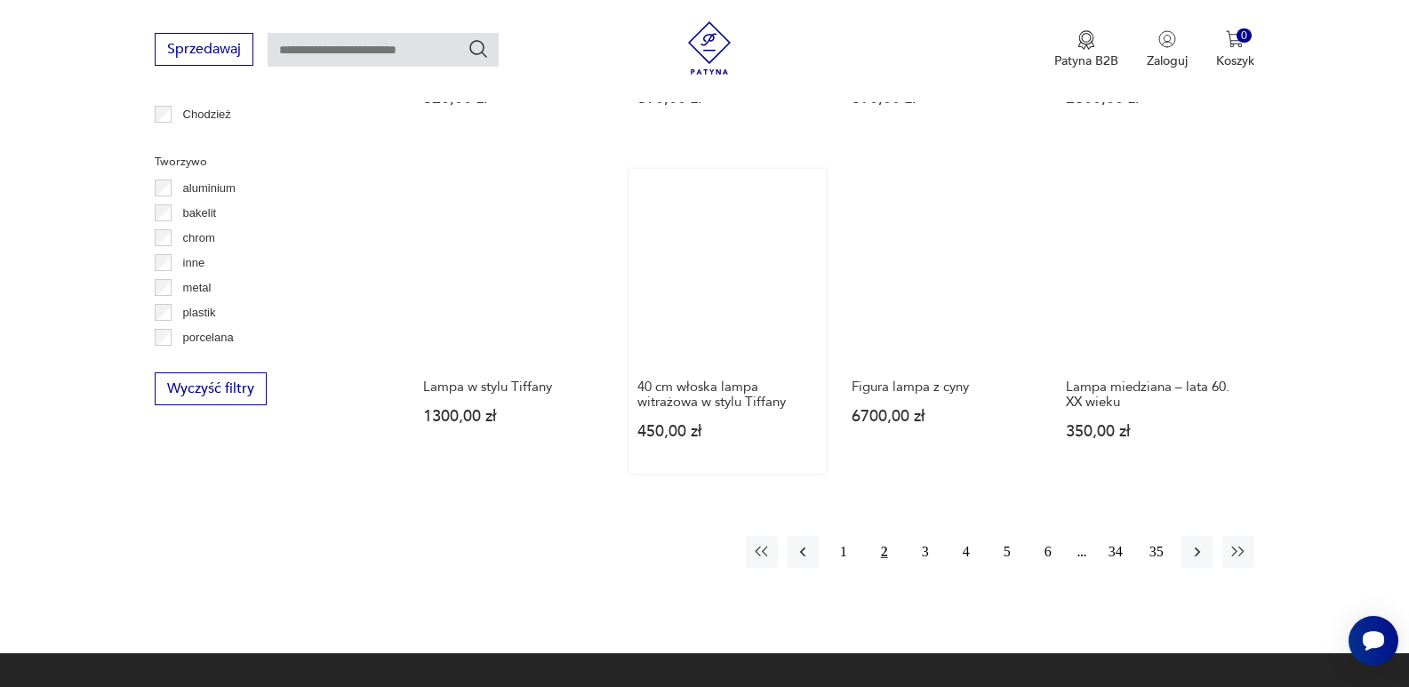
scroll to position [1654, 0]
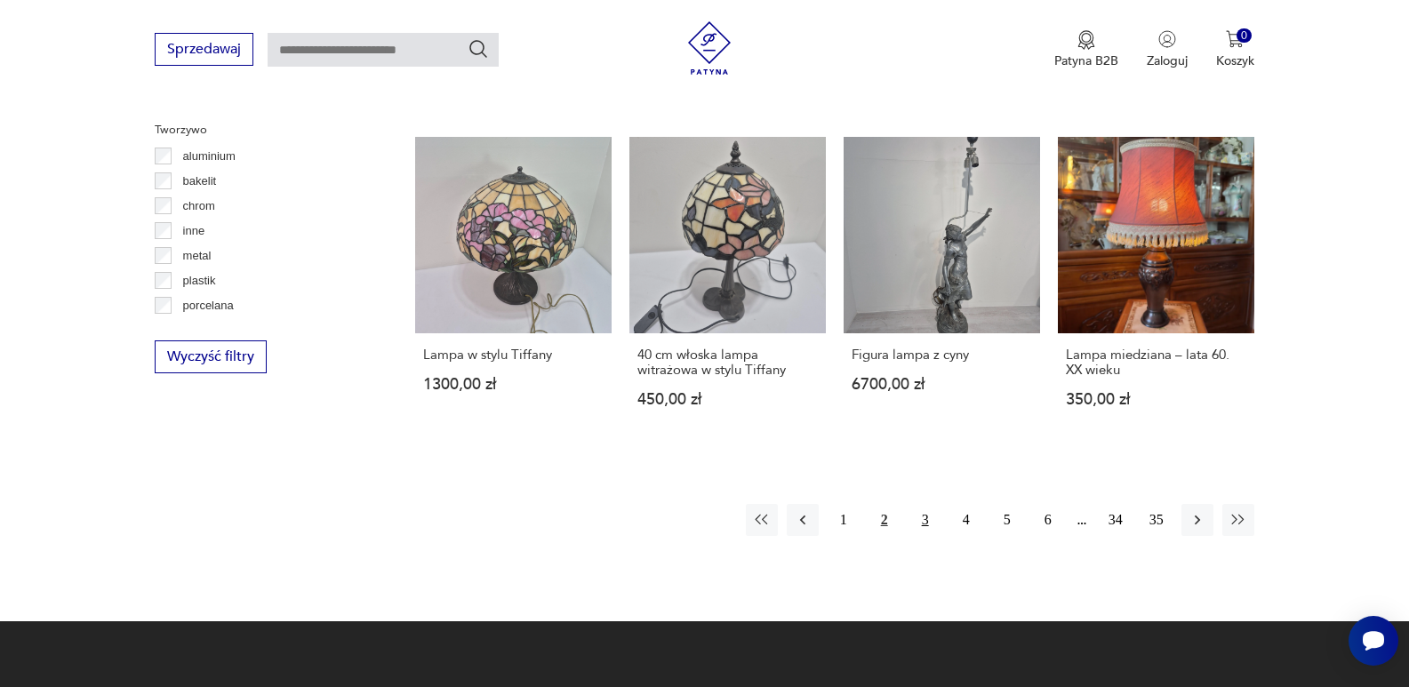
click at [926, 513] on button "3" at bounding box center [925, 520] width 32 height 32
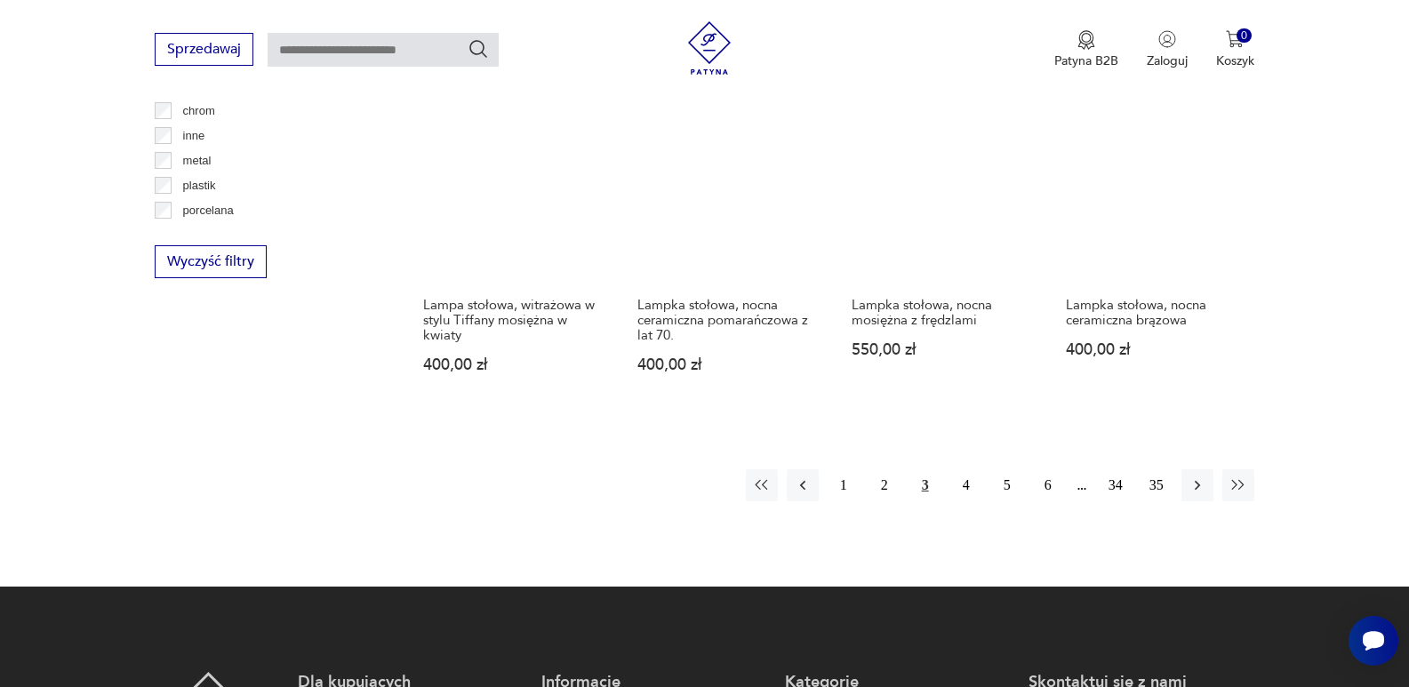
scroll to position [1752, 0]
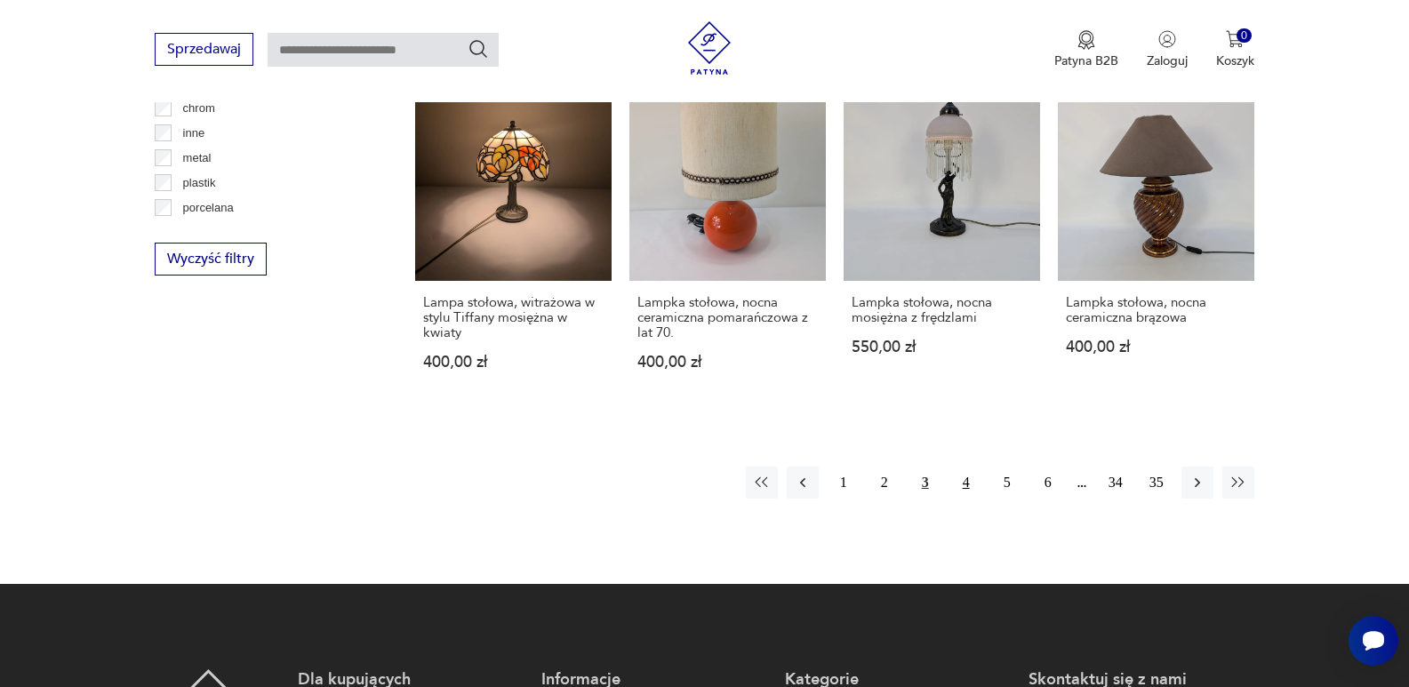
click at [969, 467] on button "4" at bounding box center [966, 483] width 32 height 32
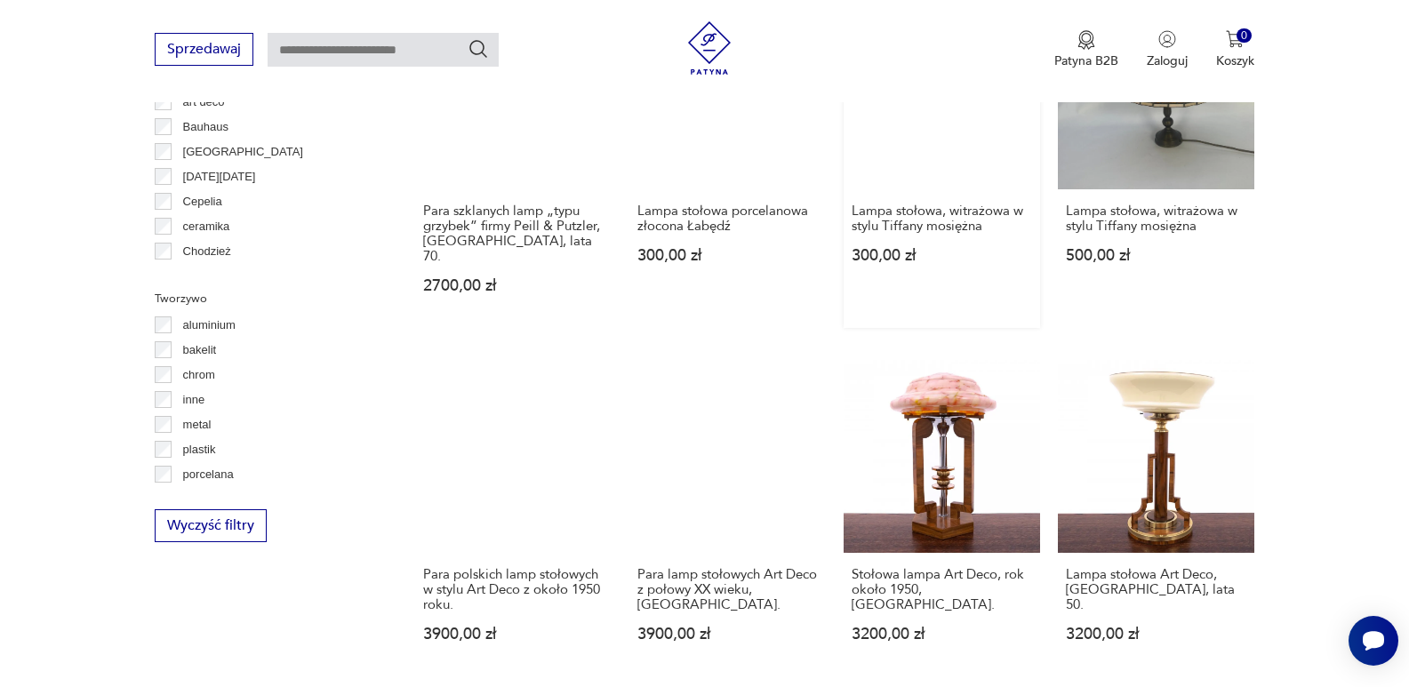
scroll to position [1663, 0]
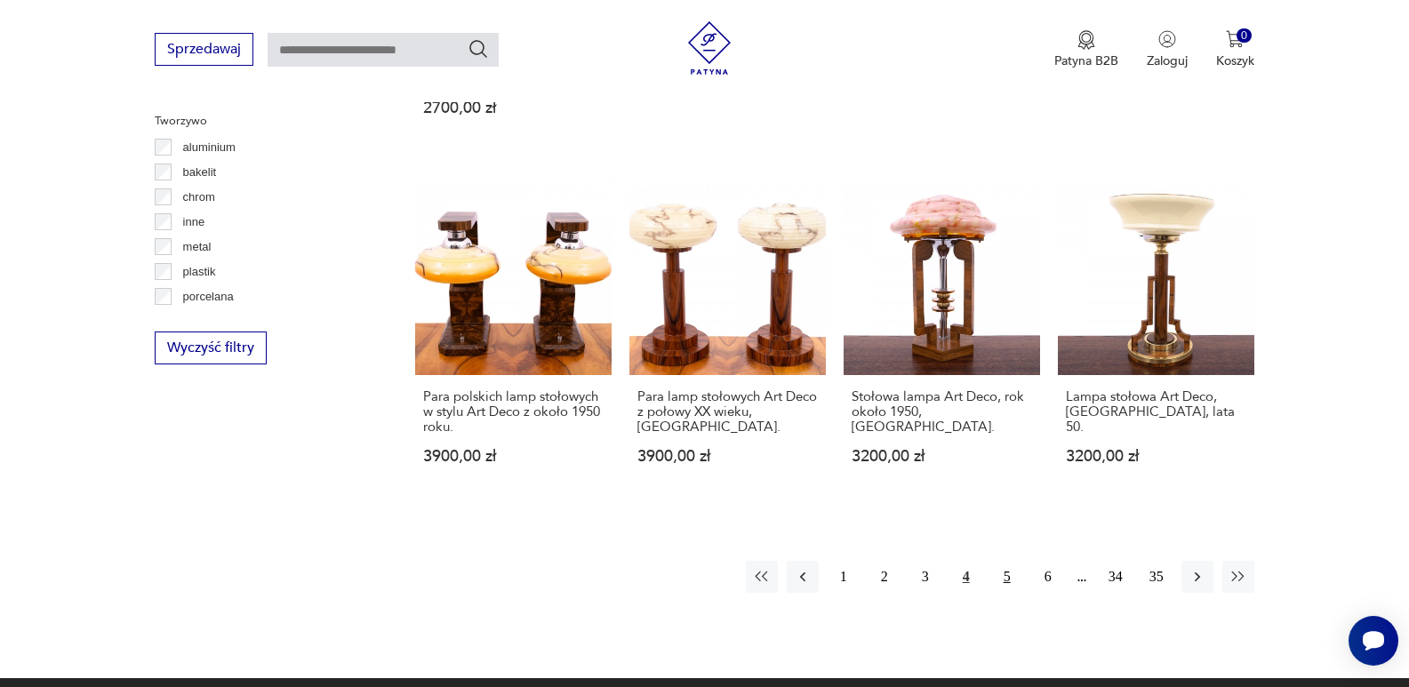
click at [1002, 561] on button "5" at bounding box center [1007, 577] width 32 height 32
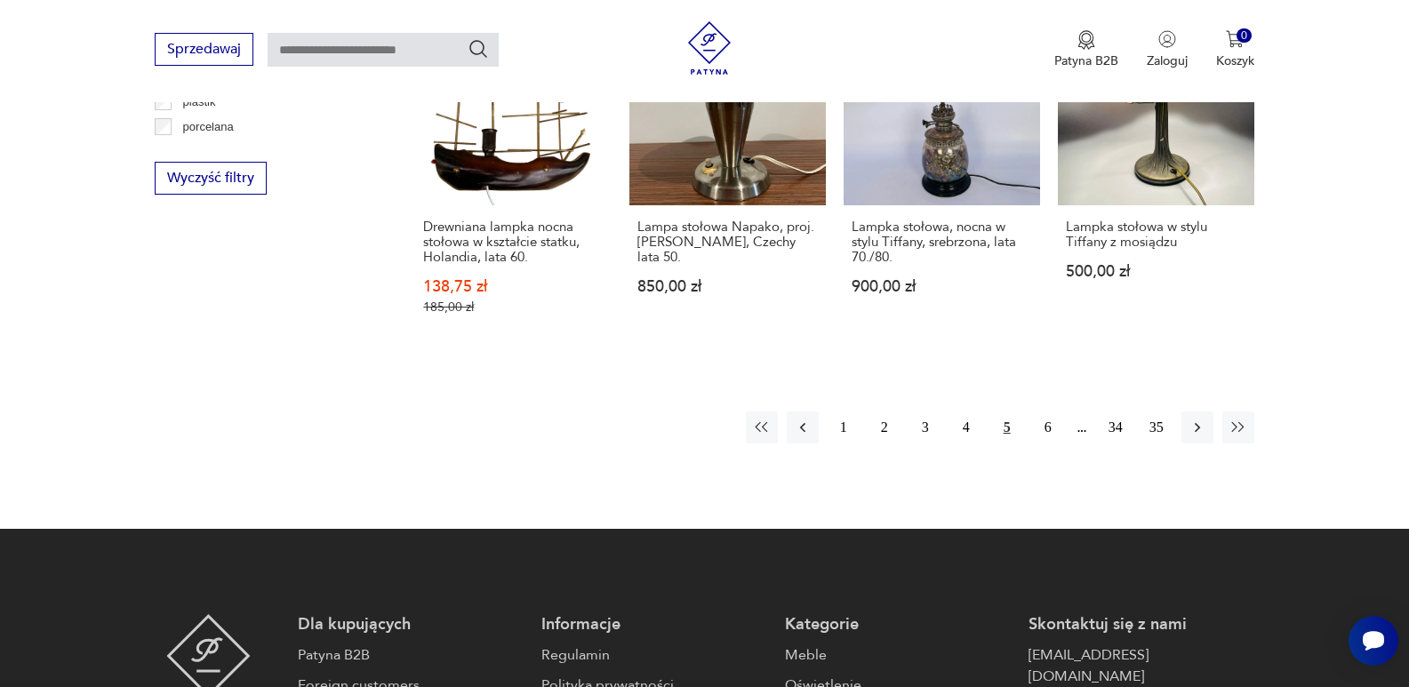
scroll to position [1840, 0]
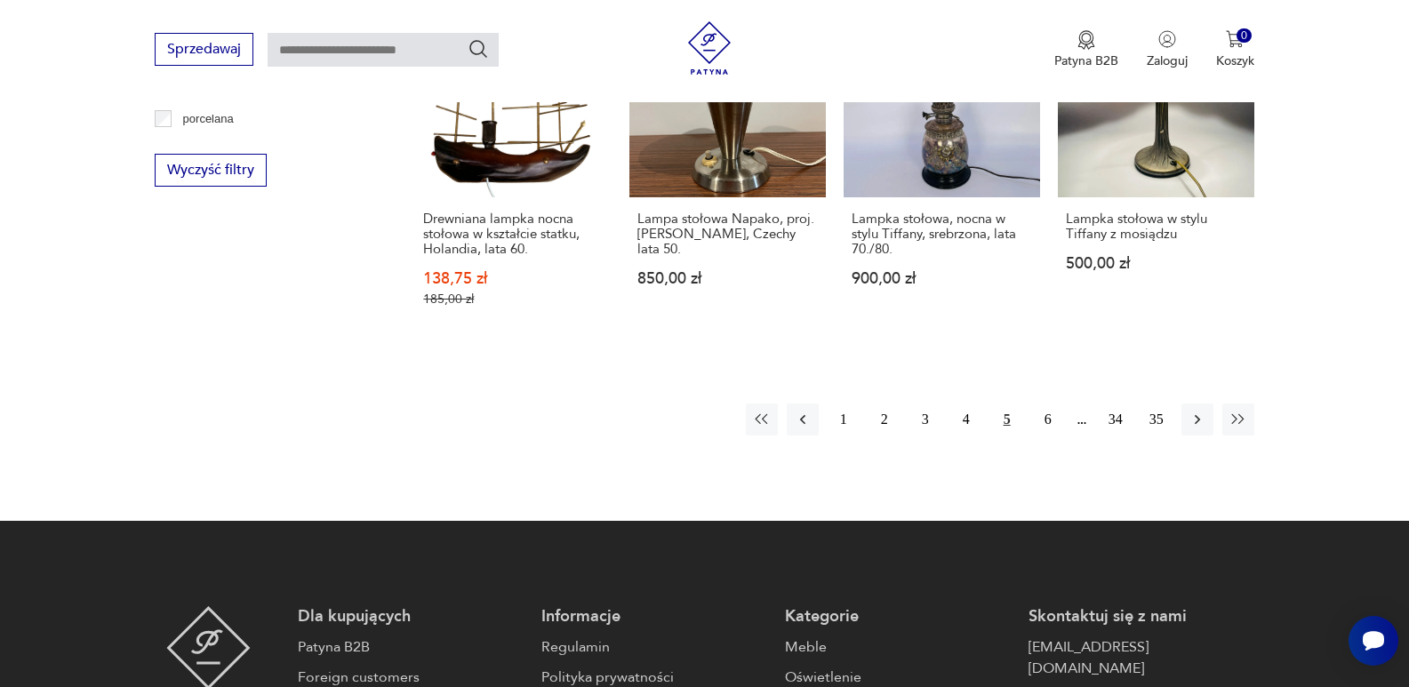
click at [1007, 403] on button "5" at bounding box center [1007, 419] width 32 height 32
click at [1046, 403] on button "6" at bounding box center [1048, 419] width 32 height 32
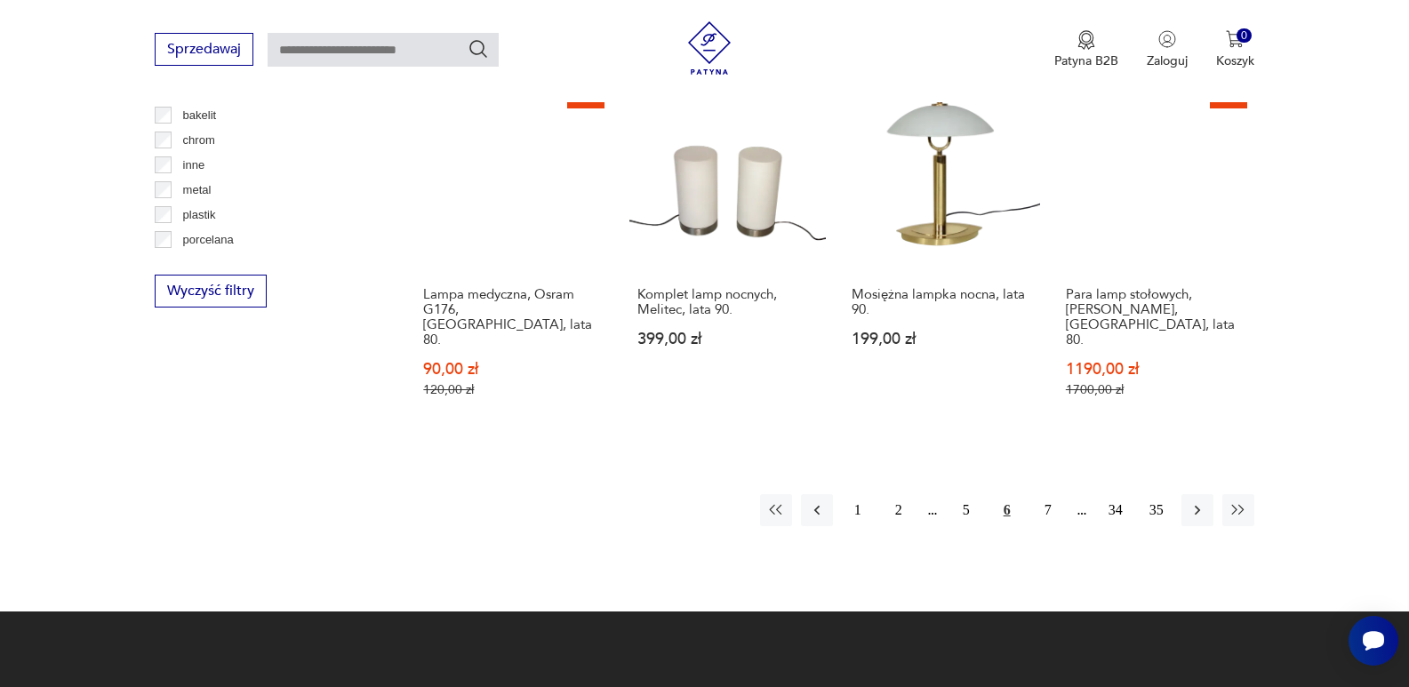
scroll to position [1840, 0]
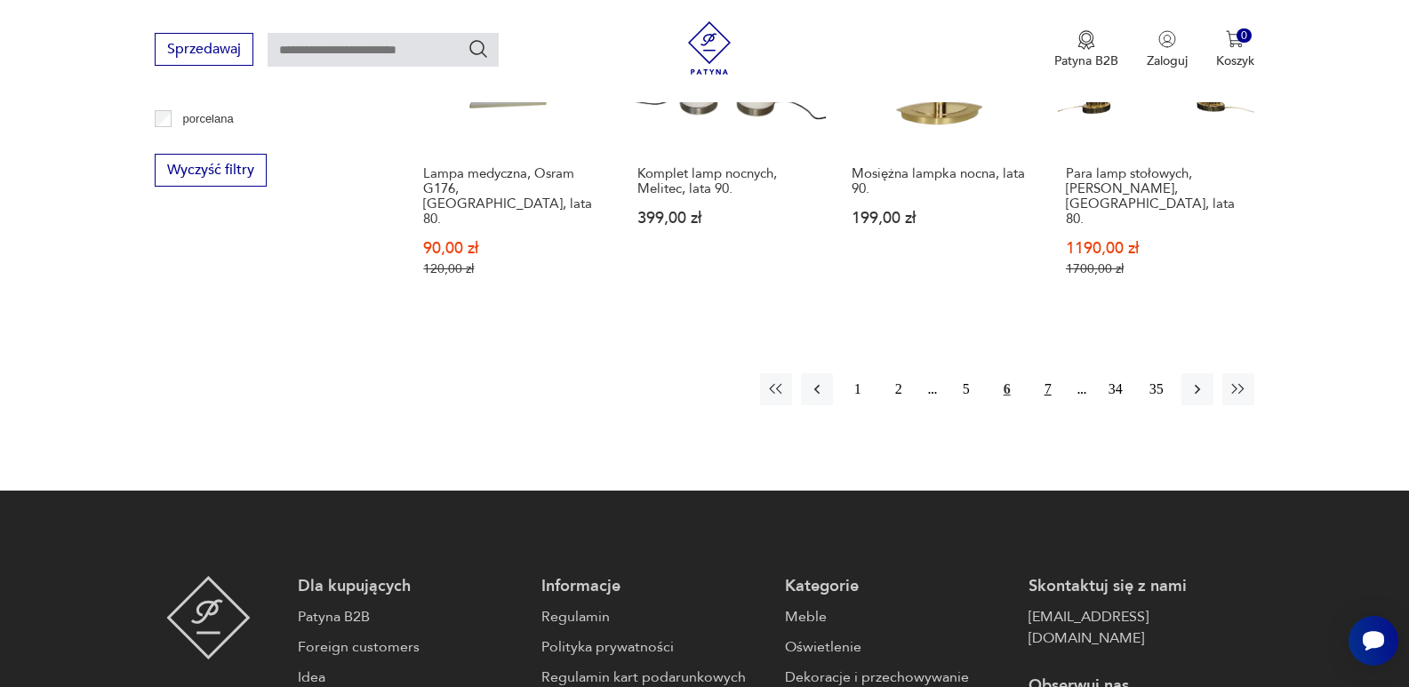
click at [1050, 373] on button "7" at bounding box center [1048, 389] width 32 height 32
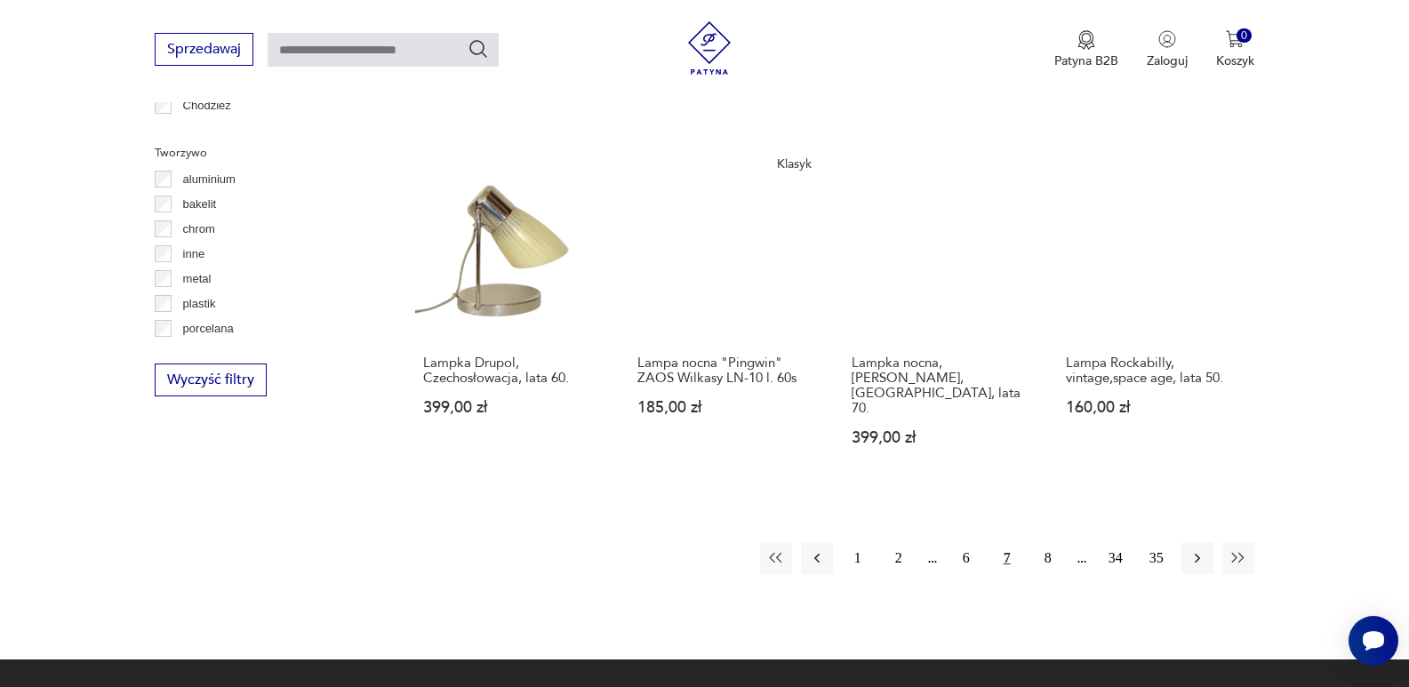
scroll to position [1663, 0]
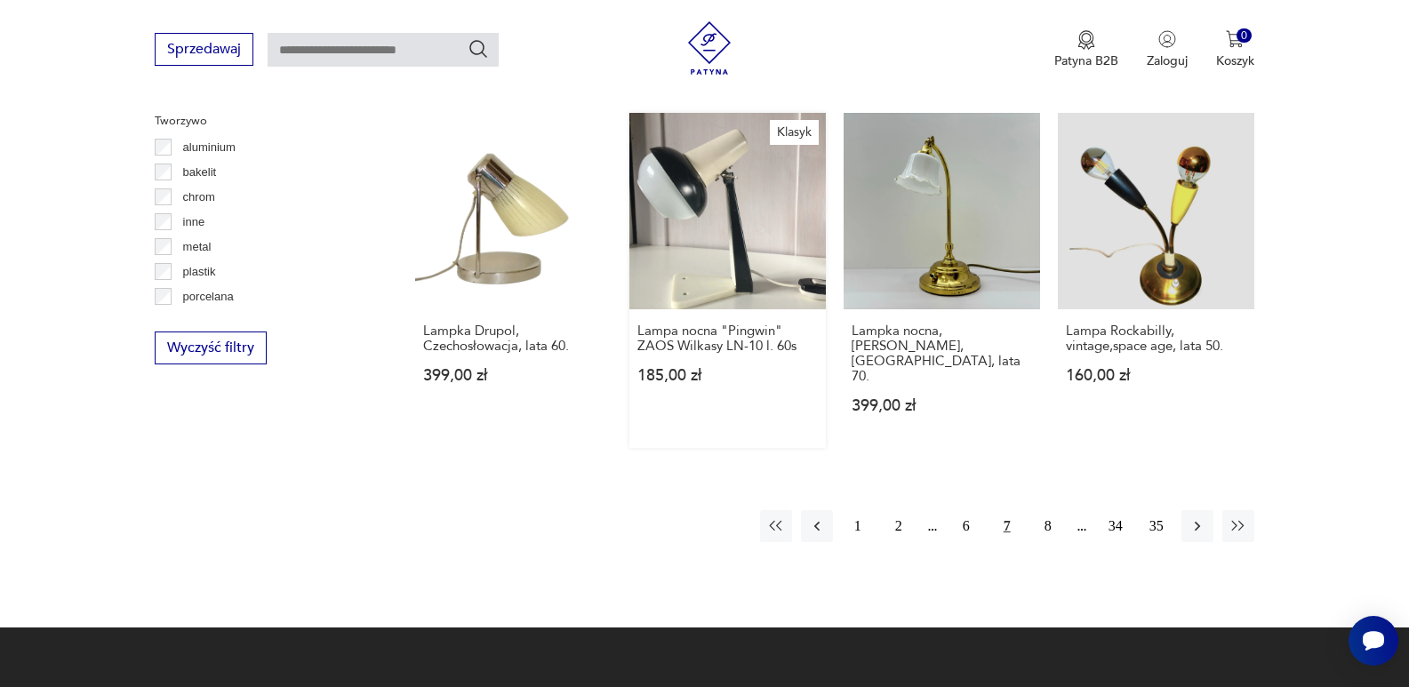
click at [747, 239] on link "Klasyk Lampa nocna "Pingwin" ZAOS Wilkasy LN-10 l. 60s 185,00 zł" at bounding box center [727, 280] width 196 height 335
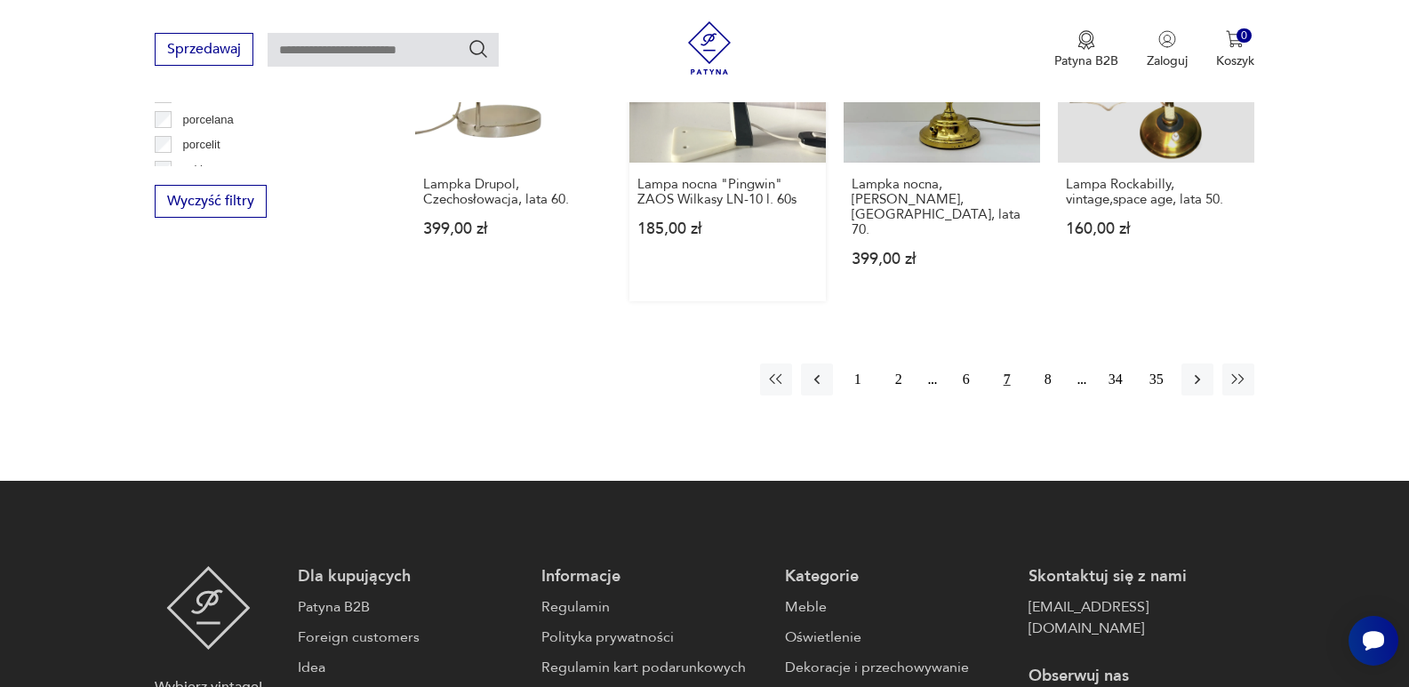
scroll to position [46, 0]
click at [1051, 363] on button "8" at bounding box center [1048, 379] width 32 height 32
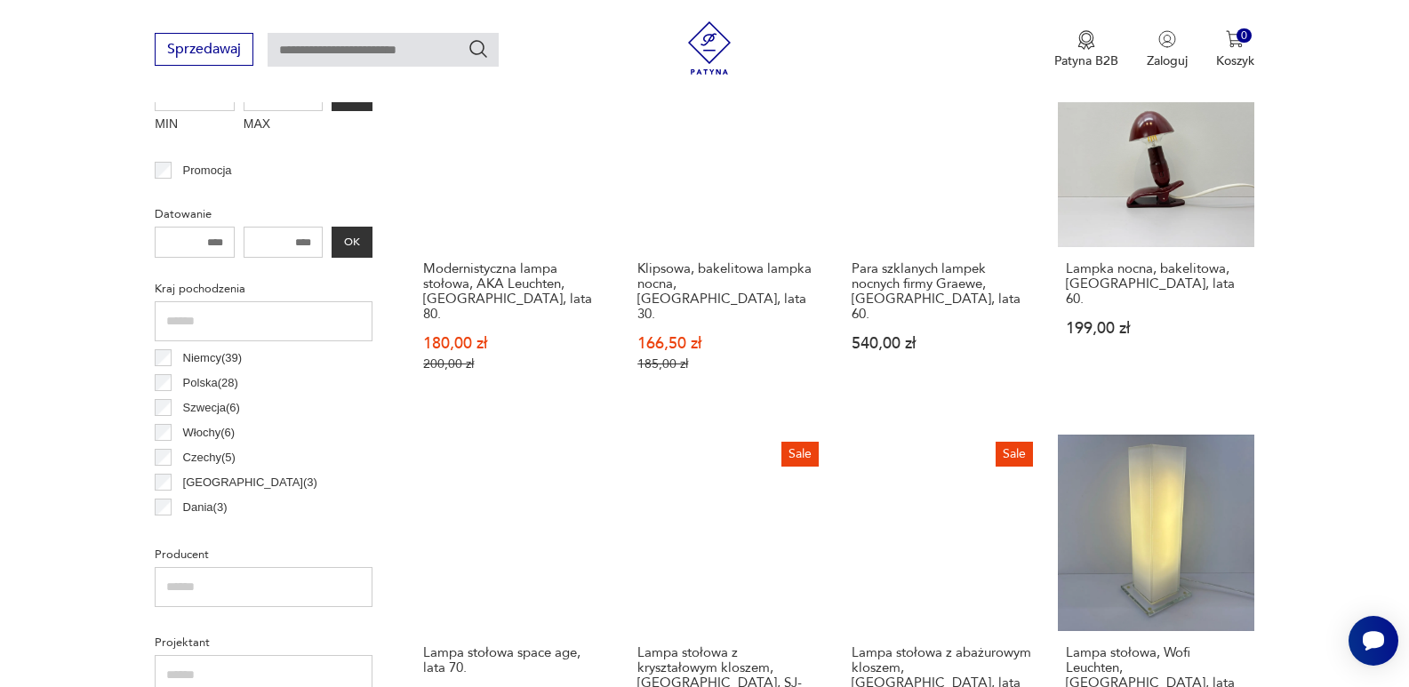
scroll to position [685, 0]
